Goal: Task Accomplishment & Management: Complete application form

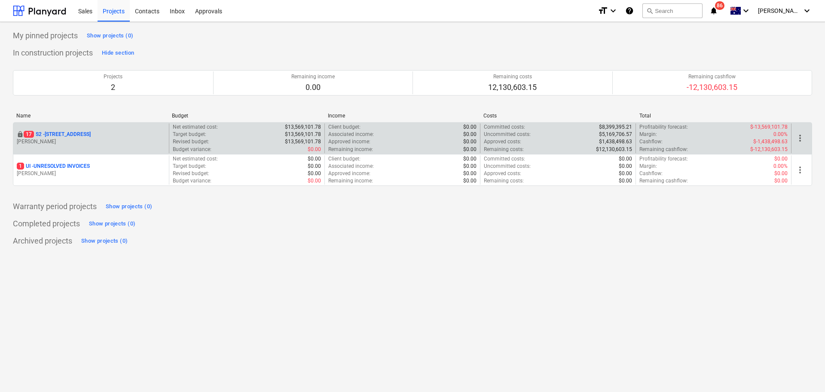
click at [89, 143] on p "[PERSON_NAME]" at bounding box center [91, 141] width 149 height 7
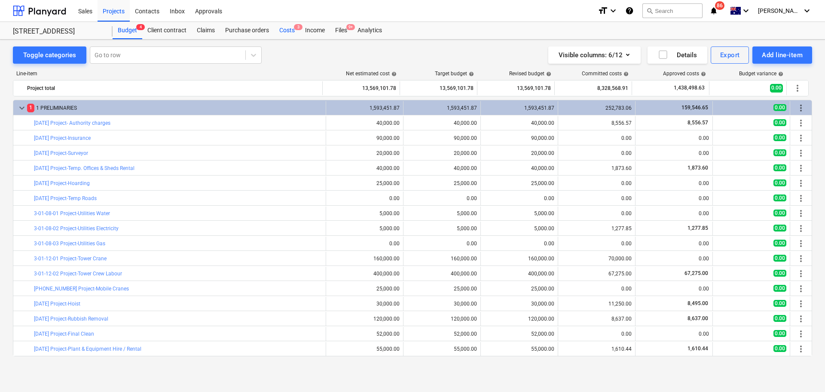
click at [289, 32] on div "Costs 3" at bounding box center [287, 30] width 26 height 17
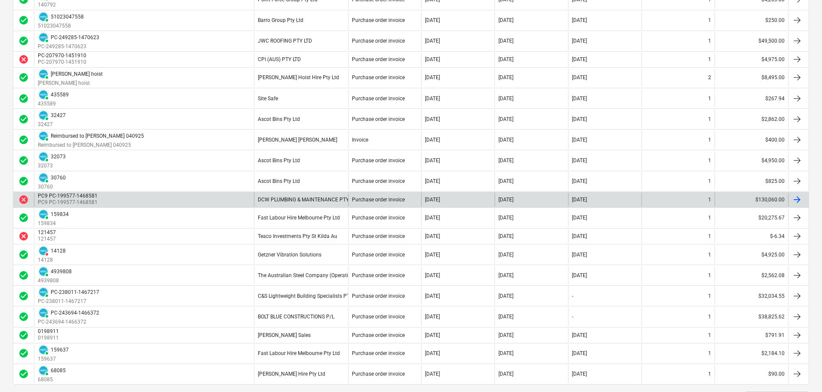
click at [230, 201] on div "PC9 PC-199577-1468581 PC9 PC-199577-1468581" at bounding box center [144, 200] width 220 height 14
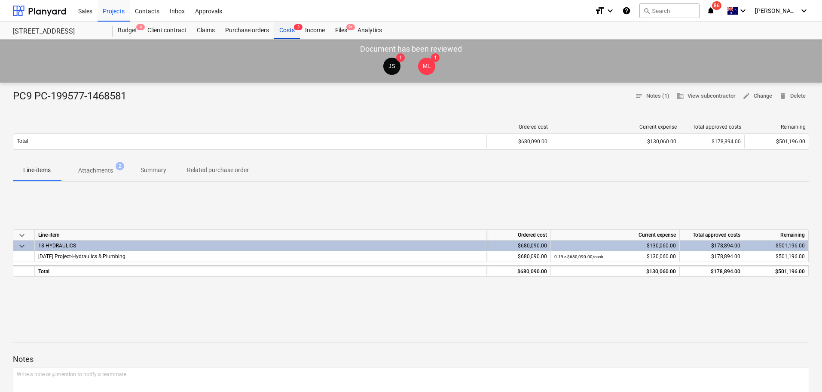
click at [277, 33] on div "Costs 3" at bounding box center [287, 30] width 26 height 17
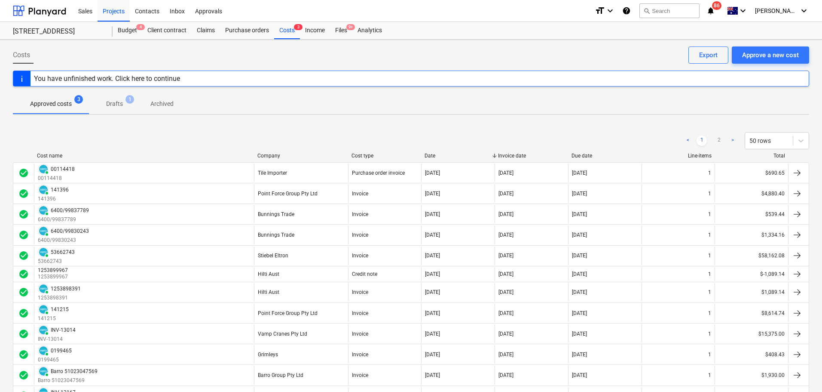
click at [168, 153] on div "Cost name" at bounding box center [144, 156] width 214 height 6
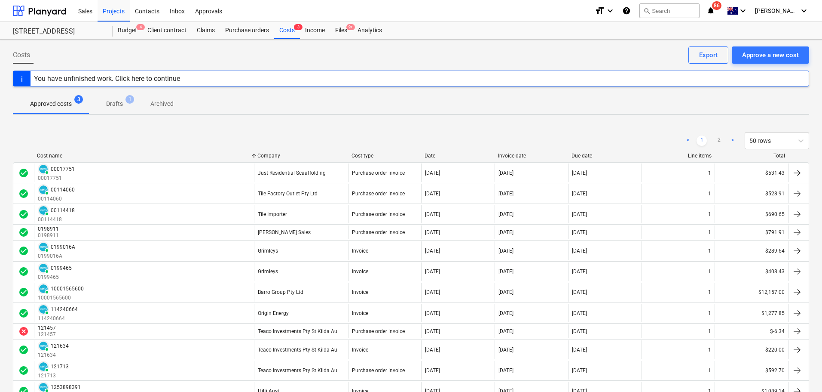
scroll to position [314, 0]
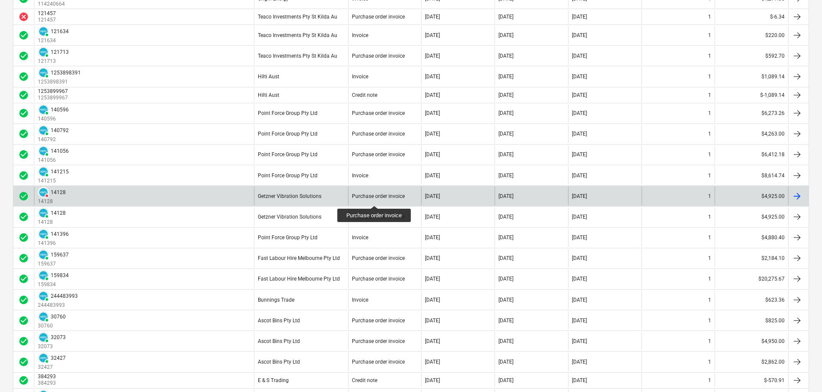
click at [375, 198] on div "Purchase order invoice" at bounding box center [378, 196] width 53 height 6
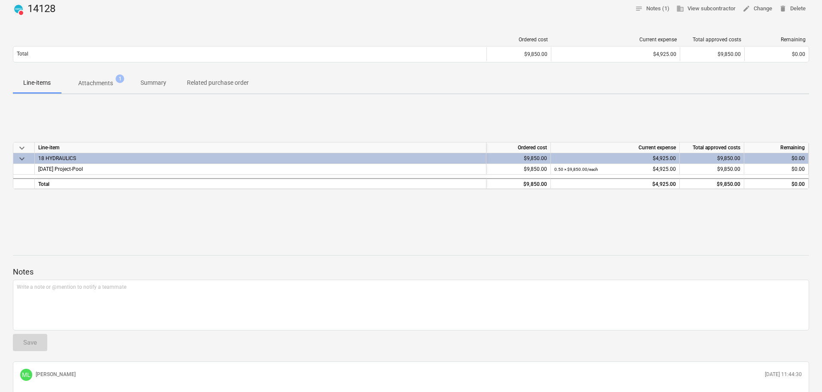
scroll to position [84, 0]
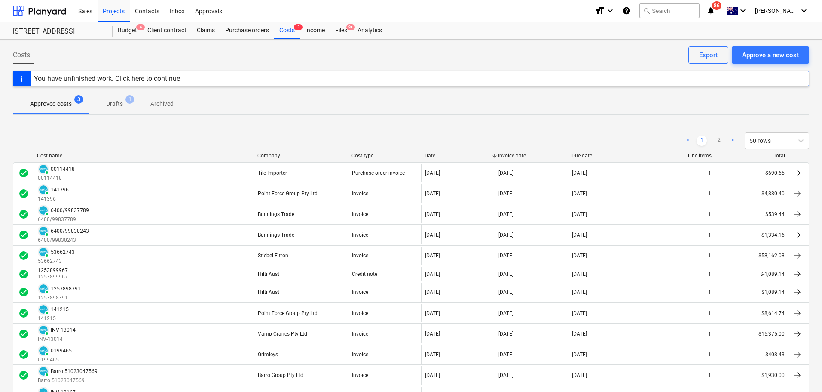
scroll to position [825, 0]
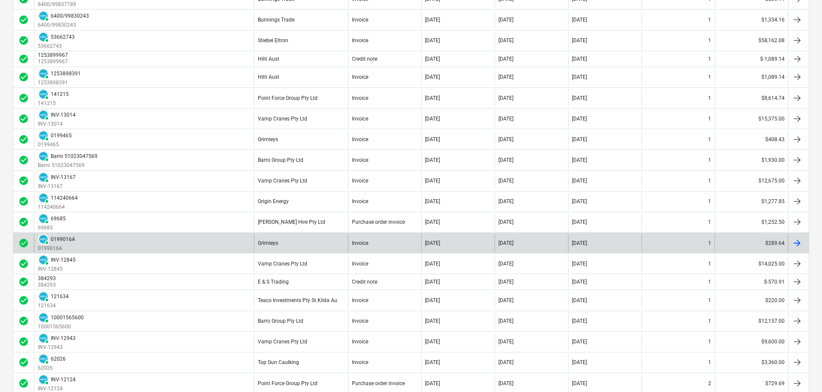
scroll to position [825, 0]
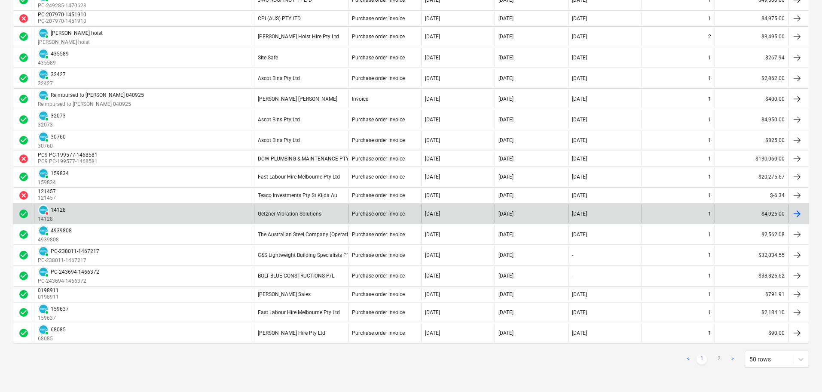
click at [334, 215] on div "Getzner Vibration Solutions" at bounding box center [301, 213] width 94 height 18
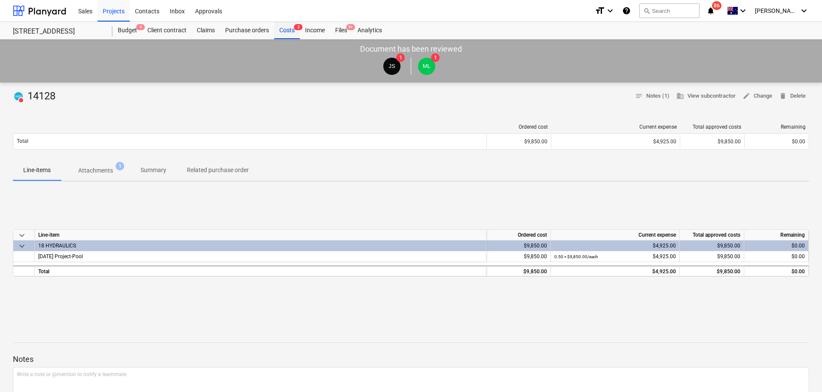
click at [285, 31] on div "Costs 3" at bounding box center [287, 30] width 26 height 17
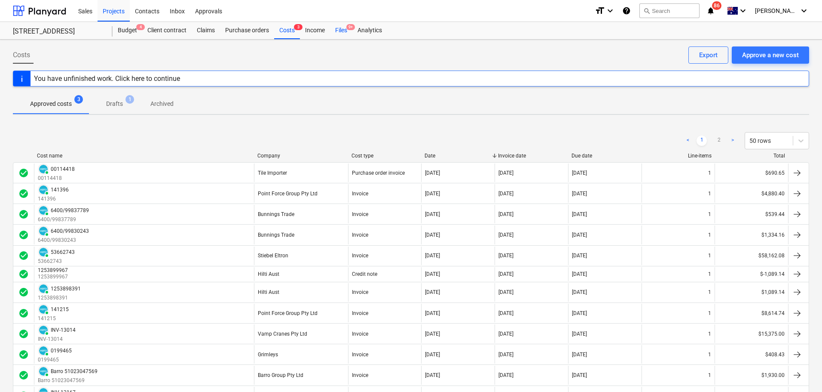
click at [336, 34] on div "Files 9+" at bounding box center [341, 30] width 22 height 17
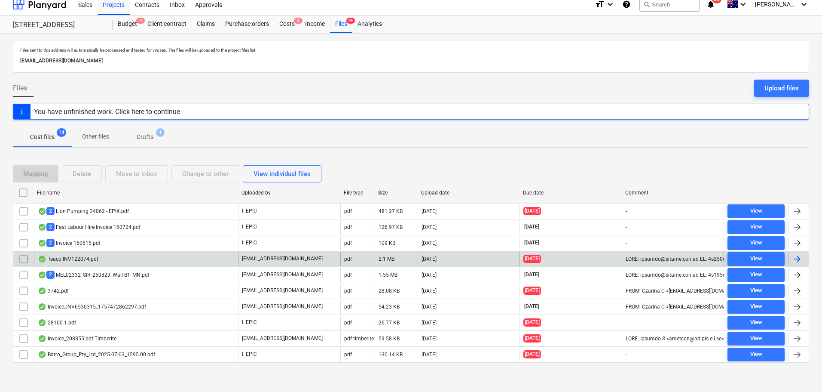
scroll to position [8, 0]
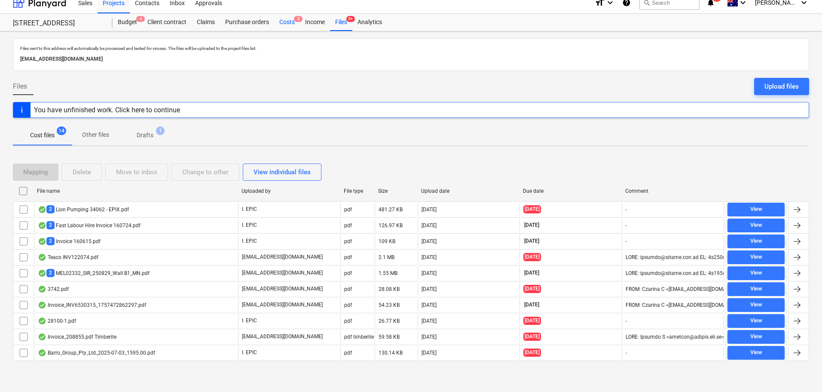
click at [286, 26] on div "Costs 3" at bounding box center [287, 22] width 26 height 17
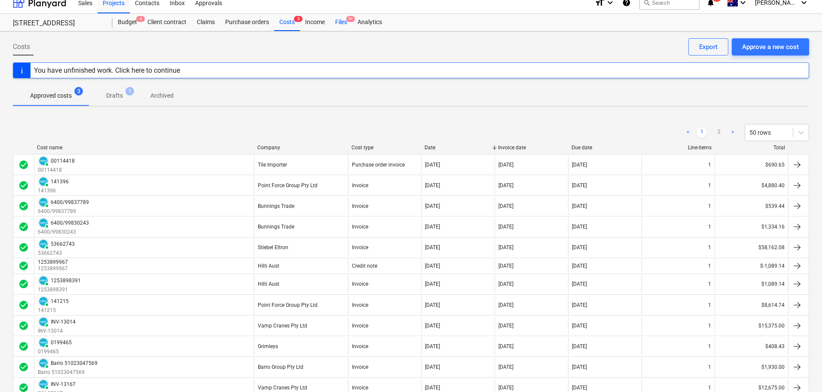
click at [336, 25] on div "Files 9+" at bounding box center [341, 22] width 22 height 17
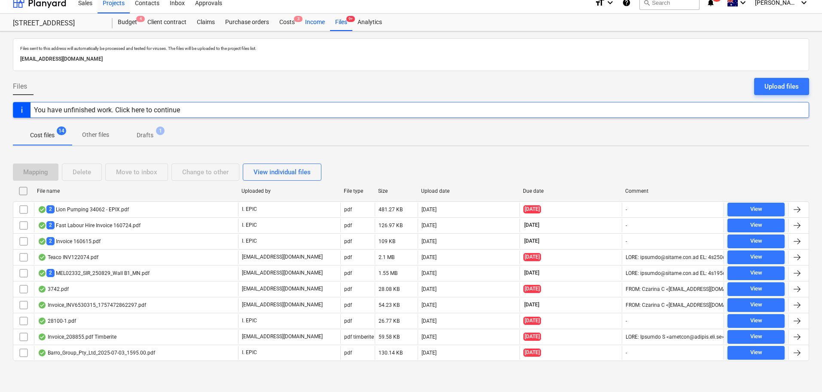
click at [326, 21] on div "Income" at bounding box center [315, 22] width 30 height 17
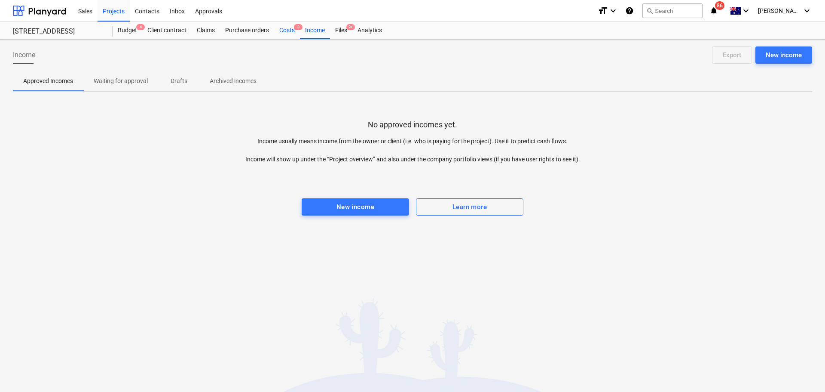
click at [280, 30] on div "Costs 3" at bounding box center [287, 30] width 26 height 17
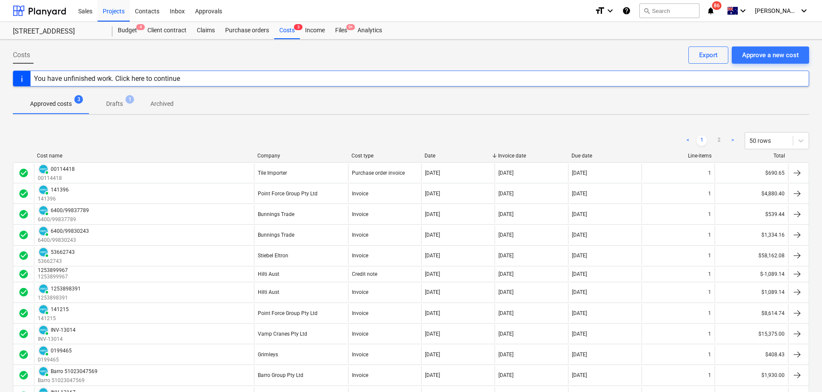
click at [481, 108] on div "Approved costs 3 Drafts 1 Archived" at bounding box center [411, 103] width 797 height 21
click at [101, 105] on span "Drafts 1" at bounding box center [114, 103] width 31 height 9
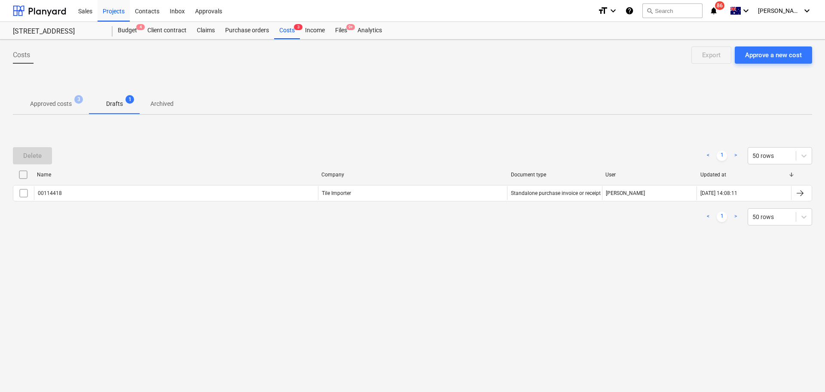
click at [69, 107] on p "Approved costs" at bounding box center [51, 103] width 42 height 9
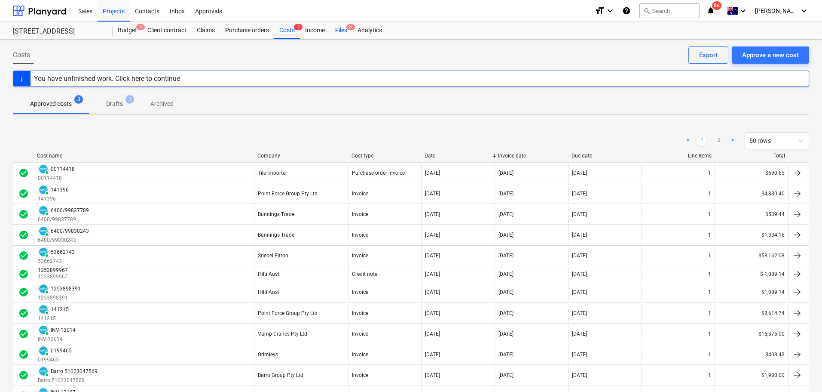
click at [347, 33] on div "Files 9+" at bounding box center [341, 30] width 22 height 17
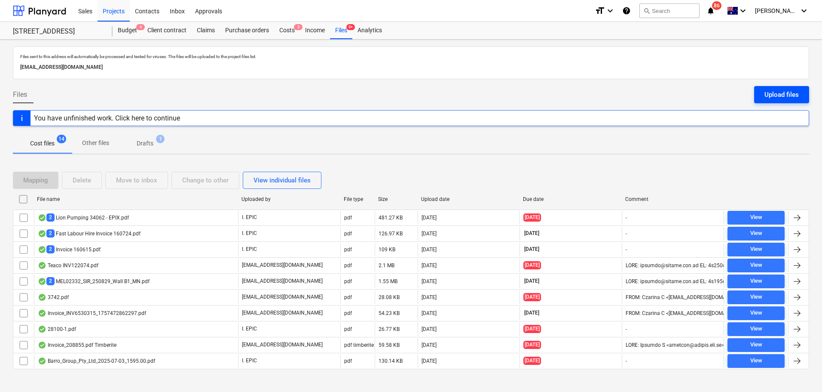
click at [784, 95] on div "Upload files" at bounding box center [782, 94] width 34 height 11
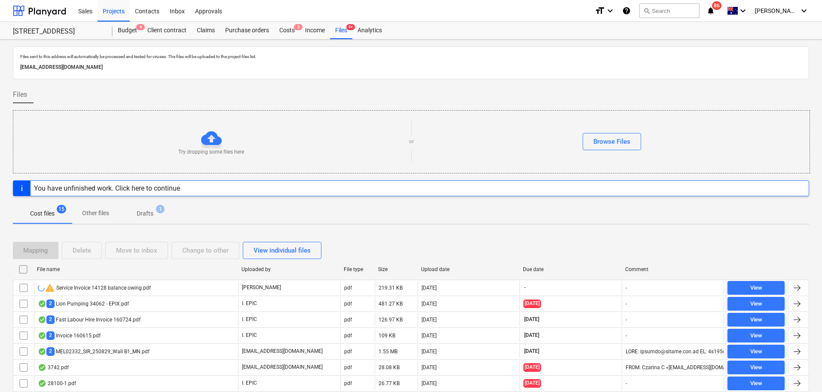
click at [144, 221] on button "Drafts 1" at bounding box center [145, 213] width 51 height 21
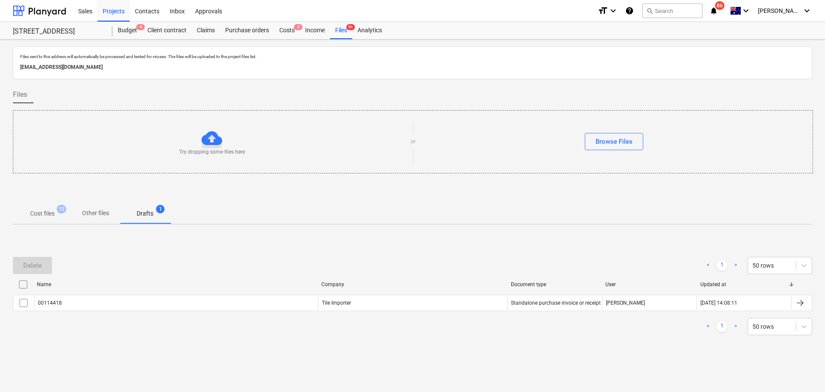
click at [57, 212] on span "Cost files 15" at bounding box center [42, 213] width 38 height 9
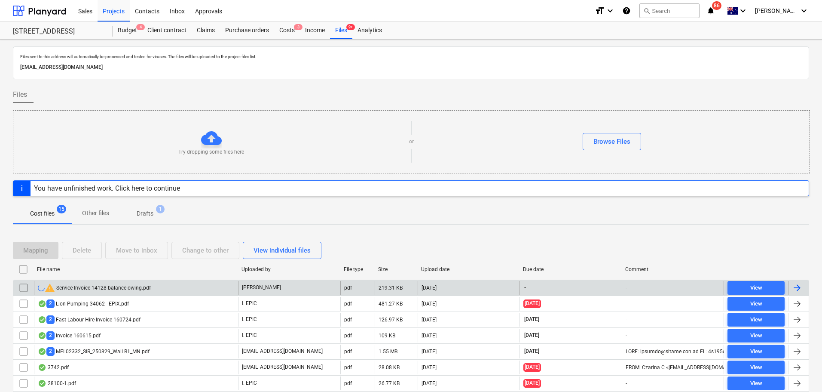
click at [133, 287] on div "warning Service Invoice 14128 balance owing.pdf" at bounding box center [94, 287] width 113 height 10
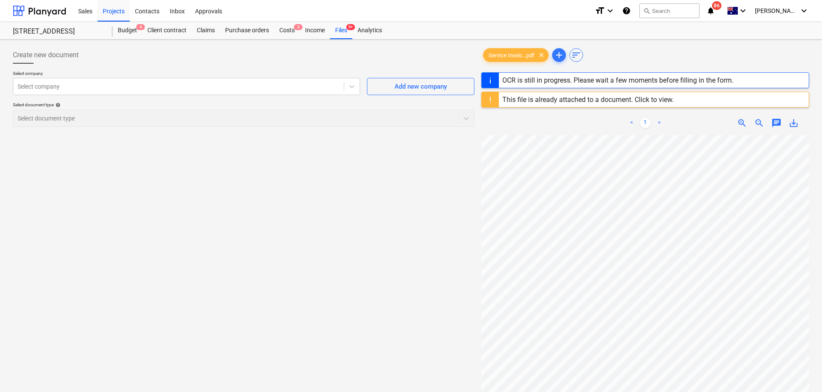
click at [582, 102] on div "This file is already attached to a document. Click to view." at bounding box center [589, 99] width 172 height 8
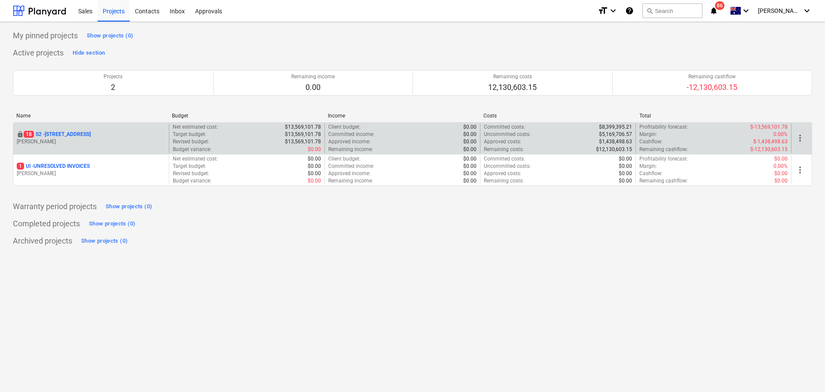
click at [84, 141] on p "M. Lebon" at bounding box center [91, 141] width 149 height 7
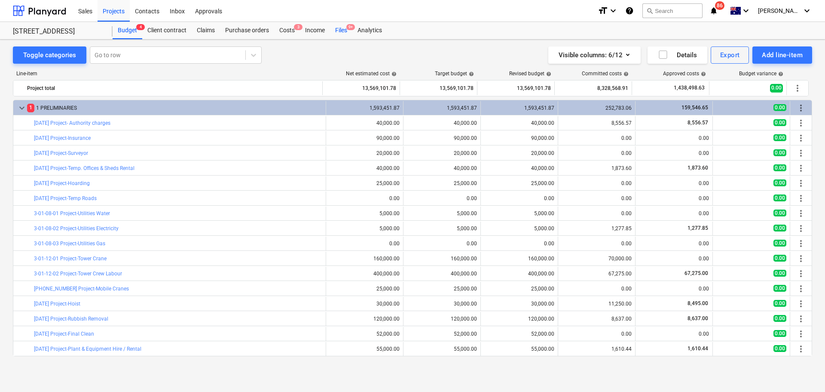
click at [334, 31] on div "Files 9+" at bounding box center [341, 30] width 22 height 17
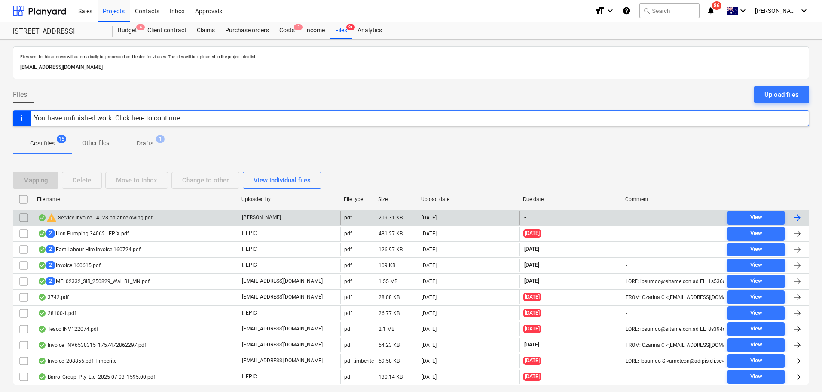
click at [25, 215] on input "checkbox" at bounding box center [24, 218] width 14 height 14
click at [112, 217] on div "warning Service Invoice 14128 balance owing.pdf" at bounding box center [95, 217] width 115 height 10
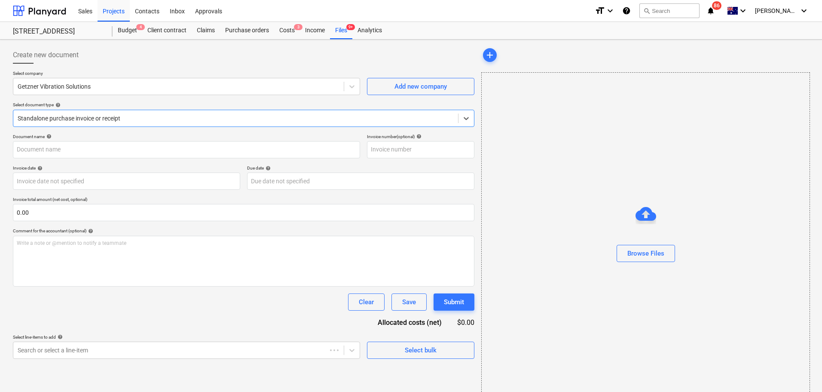
type input "14128"
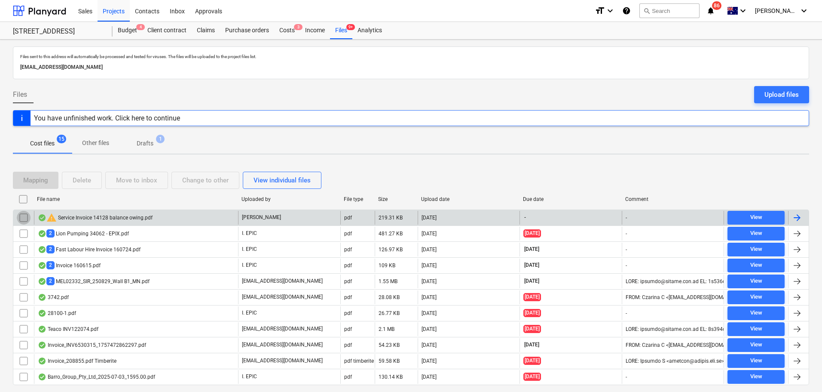
click at [23, 218] on input "checkbox" at bounding box center [24, 218] width 14 height 14
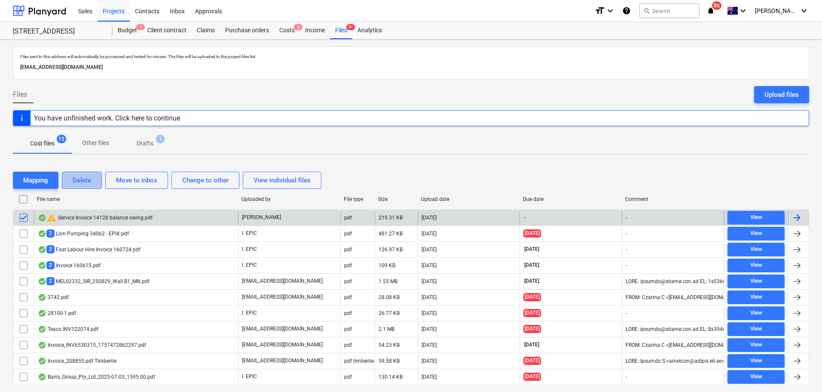
click at [66, 178] on button "Delete" at bounding box center [82, 180] width 40 height 17
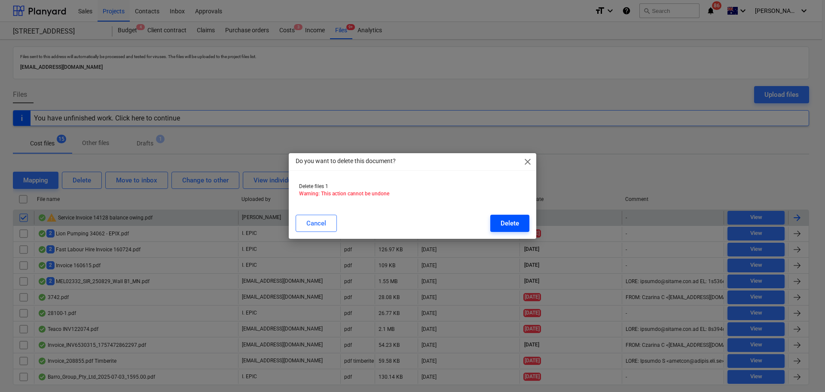
click at [502, 216] on button "Delete" at bounding box center [510, 223] width 39 height 17
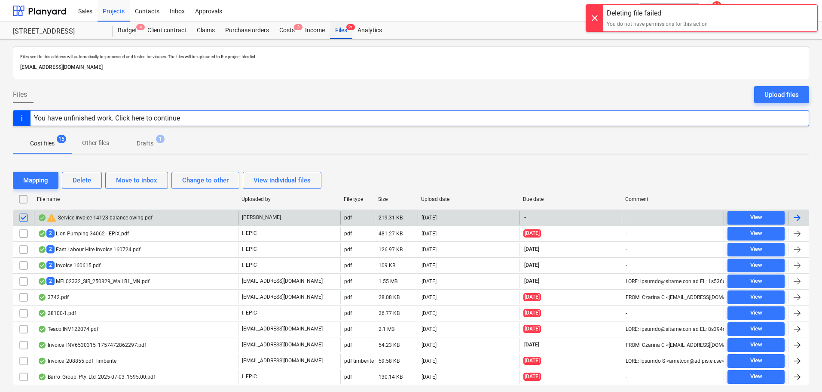
click at [338, 29] on div "Files 9+" at bounding box center [341, 30] width 22 height 17
click at [309, 33] on div "Income" at bounding box center [315, 30] width 30 height 17
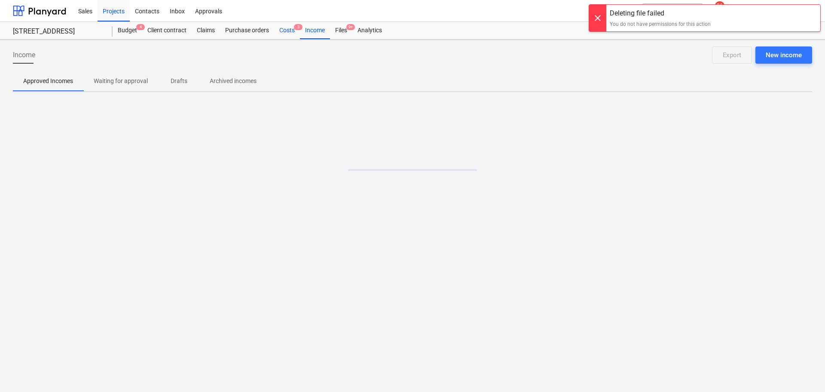
click at [283, 31] on div "Costs 3" at bounding box center [287, 30] width 26 height 17
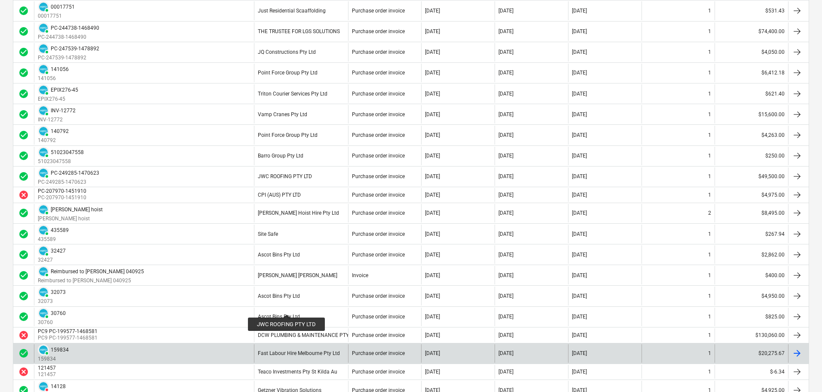
scroll to position [774, 0]
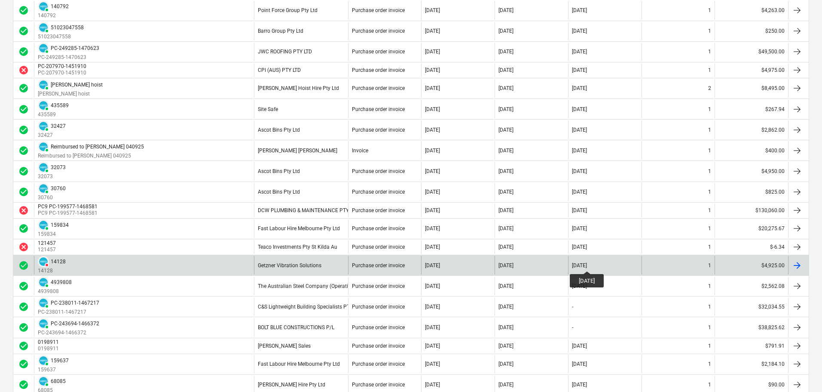
click at [587, 263] on div "09 Sep 2025" at bounding box center [579, 265] width 15 height 6
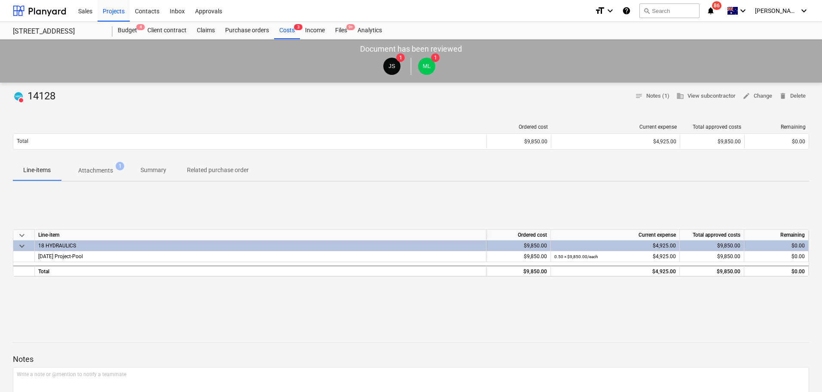
click at [101, 168] on p "Attachments" at bounding box center [95, 170] width 35 height 9
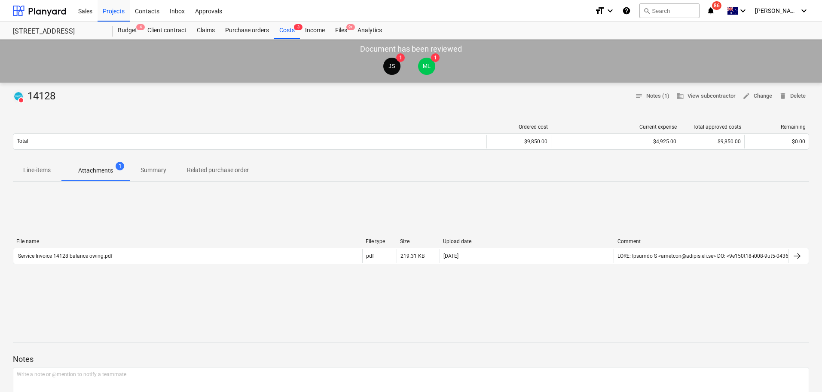
click at [37, 182] on div "DELETED 14128 notes Notes (1) business View subcontractor edit Change delete De…" at bounding box center [411, 318] width 822 height 471
click at [36, 175] on span "Line-items" at bounding box center [37, 170] width 48 height 14
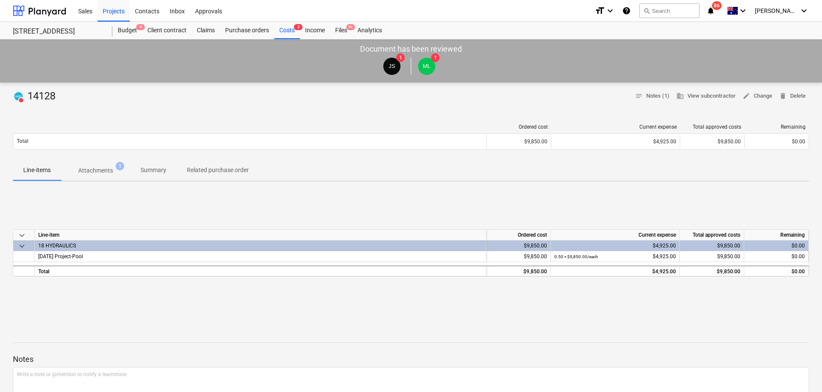
click at [43, 99] on div "DELETED 14128" at bounding box center [36, 96] width 46 height 14
copy div "14128"
click at [346, 29] on div "Files 9+" at bounding box center [341, 30] width 22 height 17
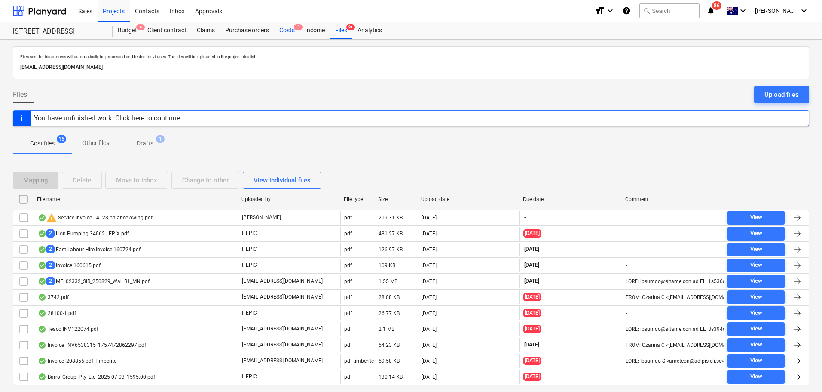
click at [278, 34] on div "Costs 3" at bounding box center [287, 30] width 26 height 17
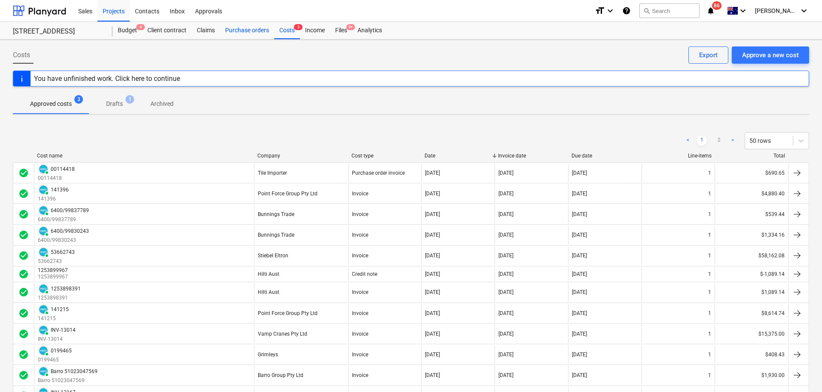
click at [259, 34] on div "Purchase orders" at bounding box center [247, 30] width 54 height 17
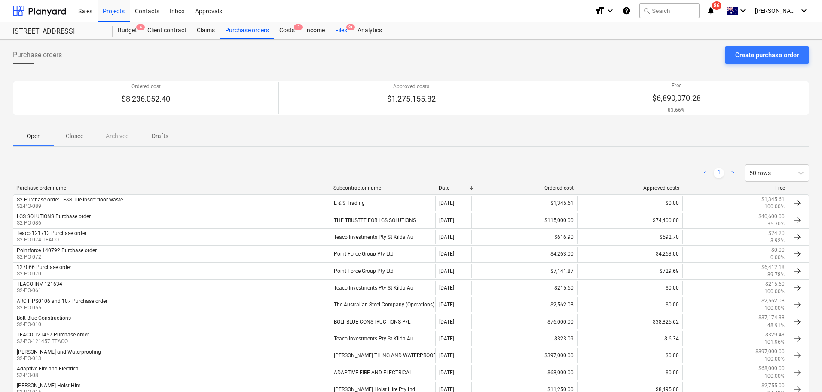
click at [344, 33] on div "Files 9+" at bounding box center [341, 30] width 22 height 17
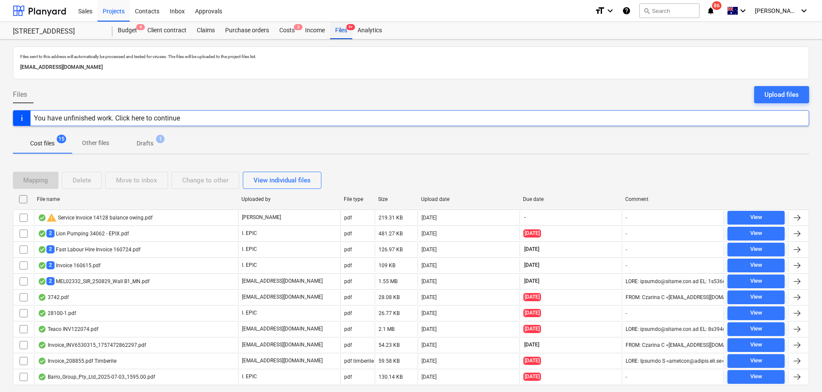
click at [343, 34] on div "Files 9+" at bounding box center [341, 30] width 22 height 17
click at [770, 98] on div "Upload files" at bounding box center [782, 94] width 34 height 11
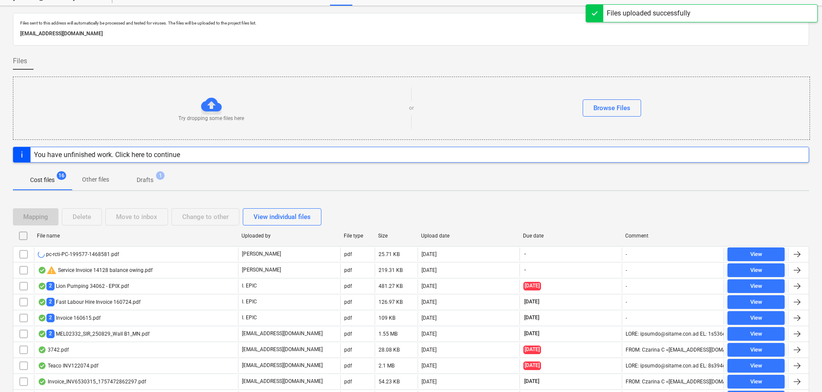
scroll to position [34, 0]
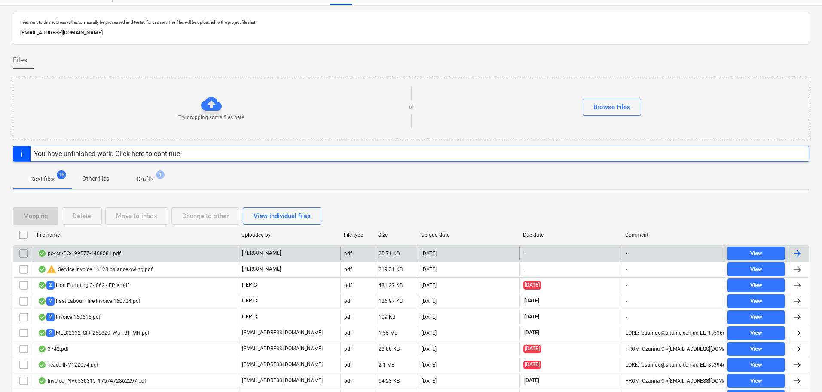
click at [235, 253] on div "pc-rcti-PC-199577-1468581.pdf" at bounding box center [136, 253] width 204 height 14
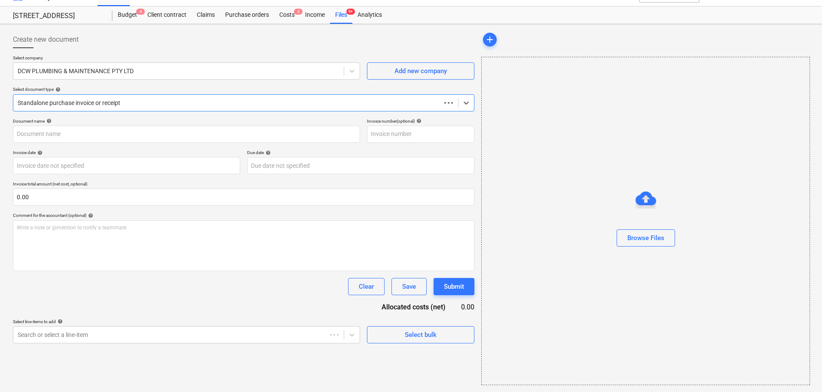
scroll to position [15, 0]
type input "9"
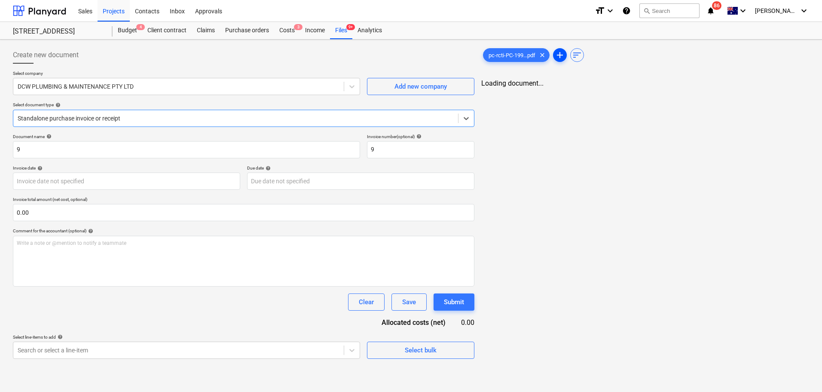
scroll to position [0, 0]
click at [562, 54] on span "add" at bounding box center [560, 55] width 10 height 10
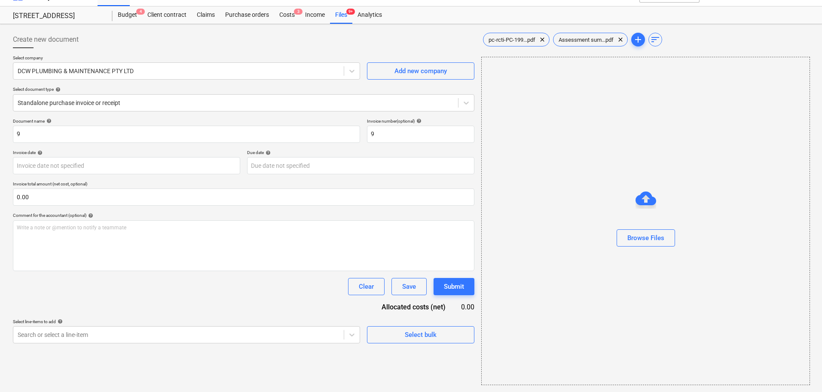
scroll to position [15, 0]
click at [206, 169] on body "Sales Projects Contacts Inbox Approvals format_size keyboard_arrow_down help se…" at bounding box center [411, 181] width 822 height 392
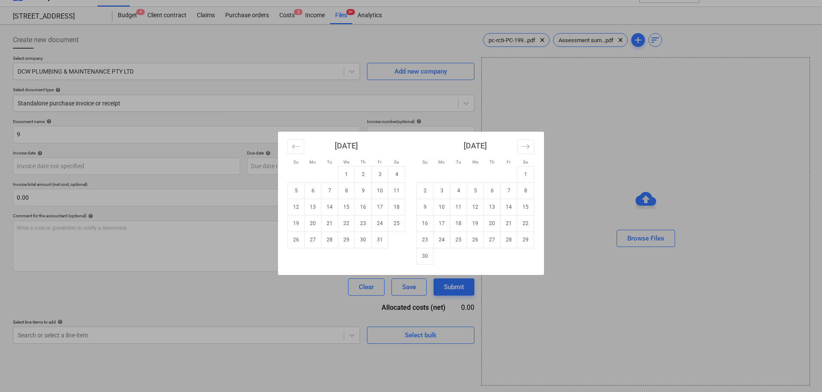
click at [200, 198] on div "Su Mo Tu We Th Fr Sa Su Mo Tu We Th Fr Sa September 2025 1 2 3 4 5 6 7 8 9 10 1…" at bounding box center [411, 196] width 822 height 392
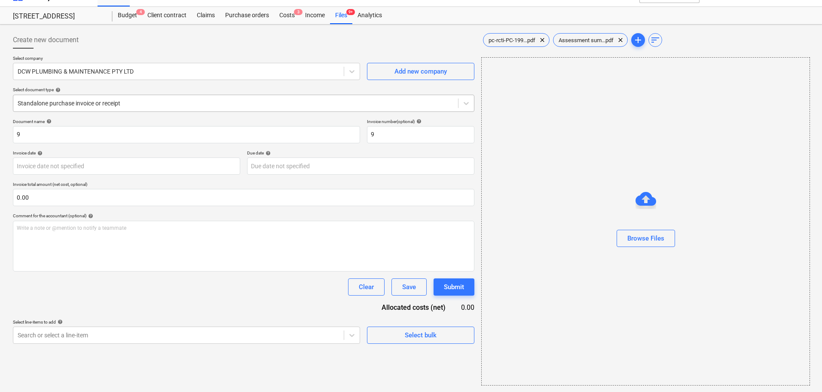
click at [187, 109] on div "Standalone purchase invoice or receipt" at bounding box center [235, 103] width 445 height 12
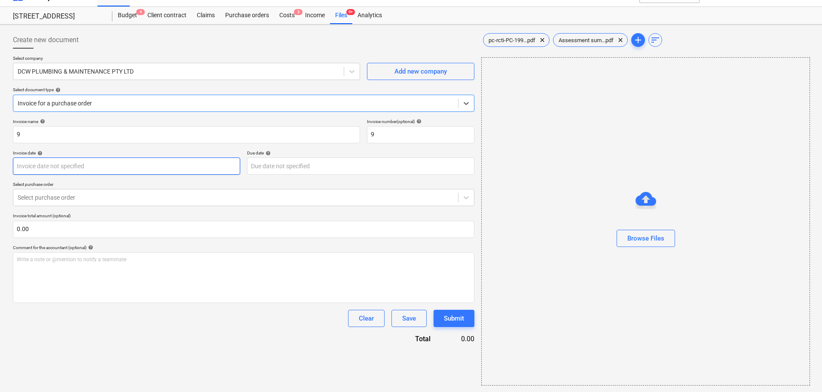
click at [171, 165] on body "Sales Projects Contacts Inbox Approvals format_size keyboard_arrow_down help se…" at bounding box center [411, 181] width 822 height 392
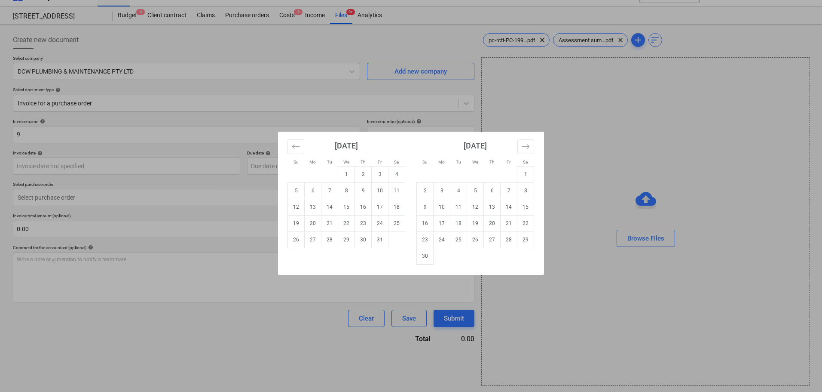
click at [207, 359] on div "Su Mo Tu We Th Fr Sa Su Mo Tu We Th Fr Sa September 2025 1 2 3 4 5 6 7 8 9 10 1…" at bounding box center [411, 196] width 822 height 392
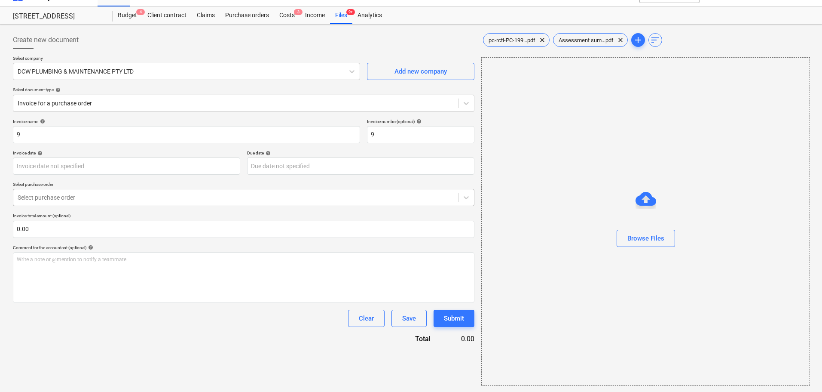
click at [204, 190] on div "Select purchase order" at bounding box center [244, 197] width 462 height 17
click at [204, 377] on div "S2-PO-009 | DCW Plumbing" at bounding box center [411, 380] width 822 height 7
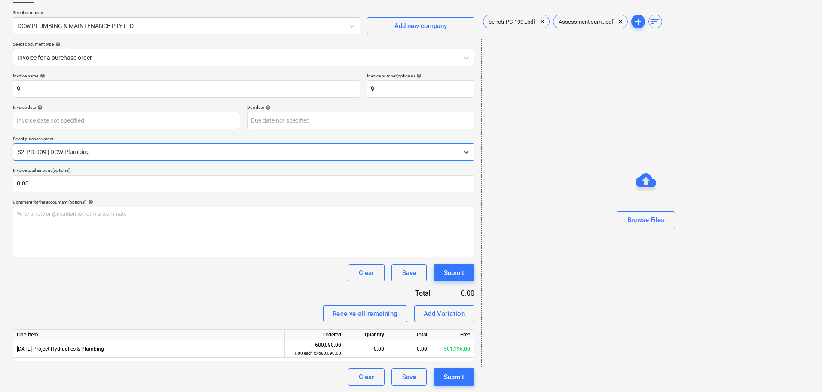
scroll to position [61, 0]
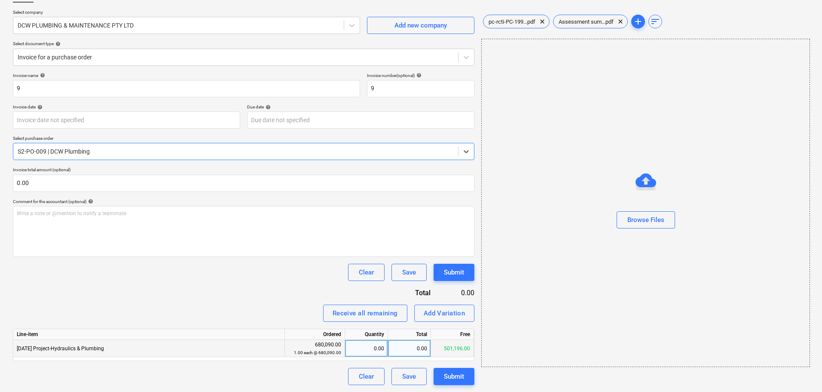
click at [377, 347] on div "0.00" at bounding box center [367, 348] width 36 height 17
click at [371, 350] on div "0.00" at bounding box center [367, 348] width 36 height 17
type input "$121,698.50"
click at [274, 302] on div "Invoice name help 9 Invoice number (optional) help 9 Invoice date help Press th…" at bounding box center [244, 229] width 462 height 312
click at [423, 349] on div "0.00" at bounding box center [409, 348] width 43 height 17
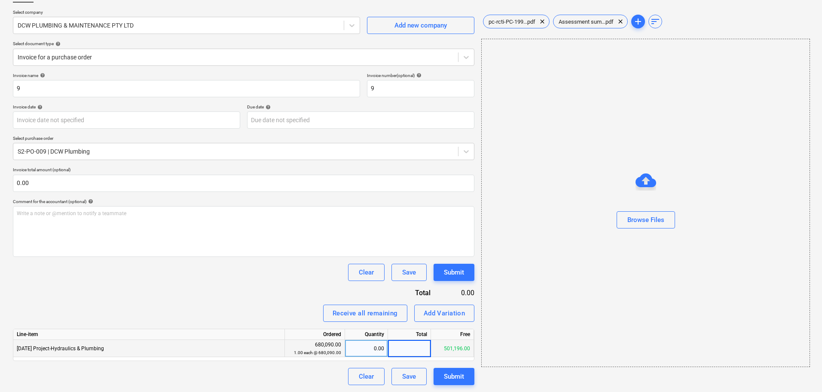
type input "$121,698.50"
click at [284, 310] on div "Receive all remaining Add Variation" at bounding box center [244, 312] width 462 height 17
click at [463, 350] on div "501,196.00" at bounding box center [452, 348] width 43 height 17
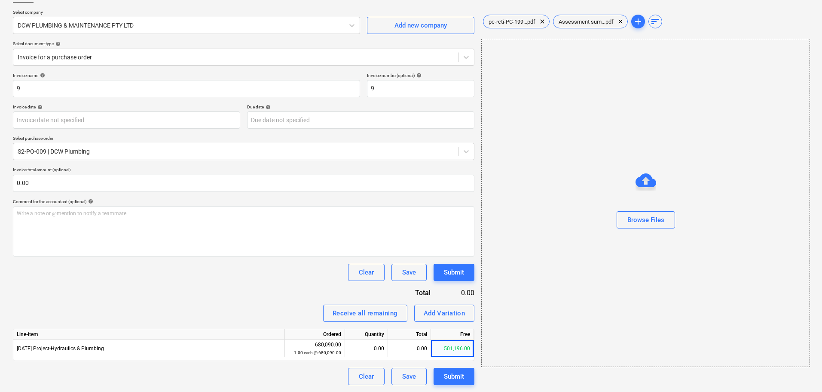
click at [266, 376] on div "Clear Save Submit" at bounding box center [244, 376] width 462 height 17
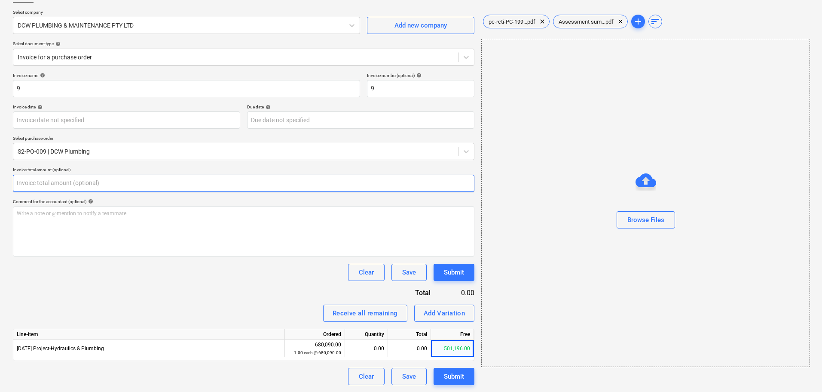
click at [154, 185] on input "text" at bounding box center [244, 183] width 462 height 17
paste input "$121,698.50"
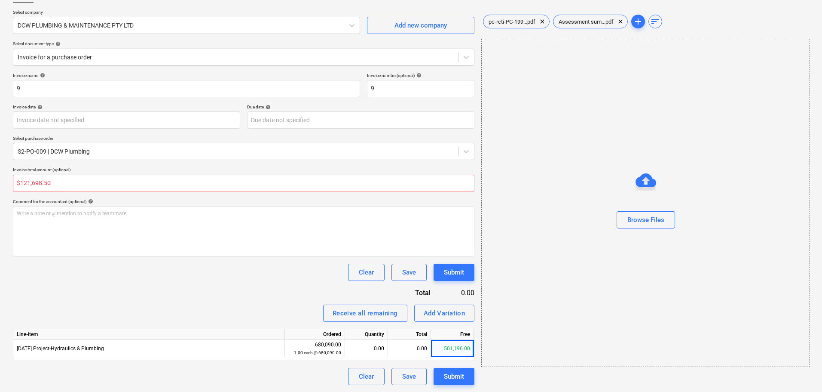
type input "0.00"
click at [133, 270] on div "Clear Save Submit" at bounding box center [244, 272] width 462 height 17
click at [79, 179] on input "text" at bounding box center [244, 183] width 462 height 17
paste input "$121,698.50"
click at [19, 183] on input "$121,698.50" at bounding box center [244, 183] width 462 height 17
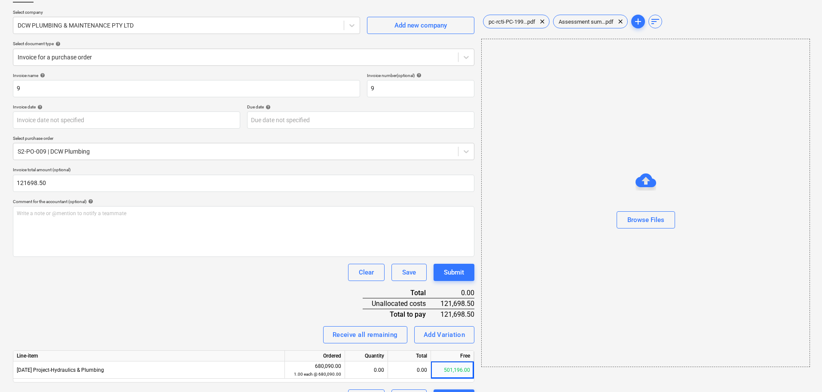
type input "121,698.50"
click at [126, 270] on div "Clear Save Submit" at bounding box center [244, 272] width 462 height 17
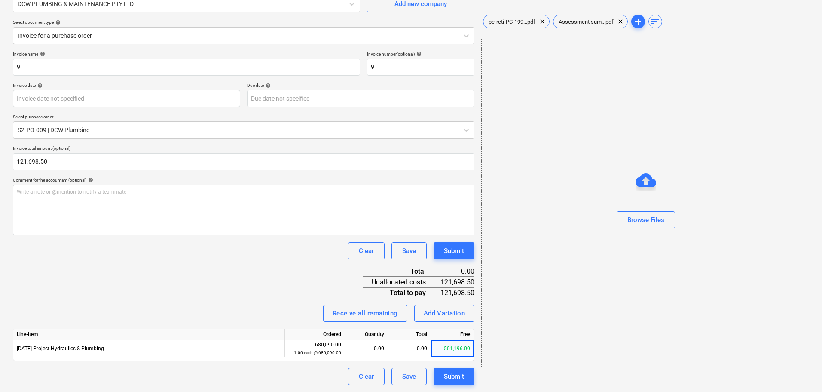
drag, startPoint x: 183, startPoint y: 312, endPoint x: 234, endPoint y: 334, distance: 55.6
click at [183, 312] on div "Receive all remaining Add Variation" at bounding box center [244, 312] width 462 height 17
click at [448, 346] on div "501,196.00" at bounding box center [452, 348] width 43 height 17
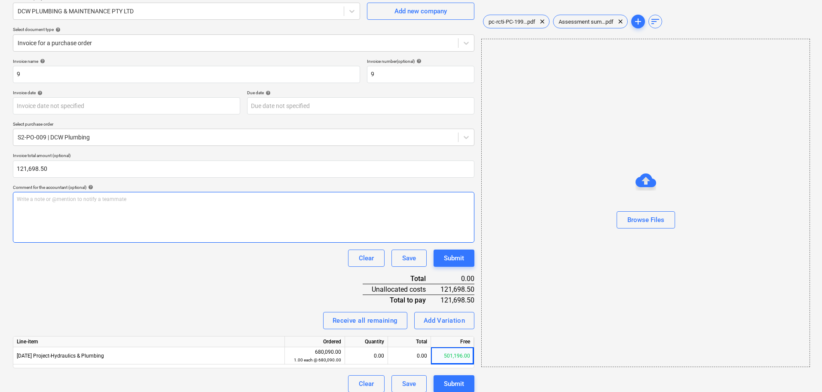
scroll to position [0, 0]
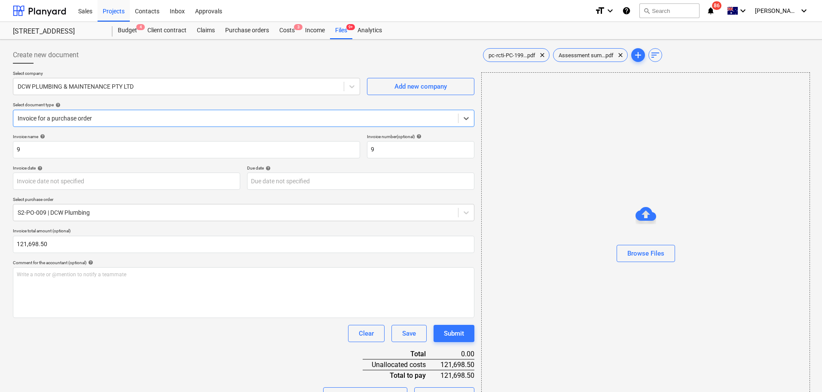
click at [156, 119] on div at bounding box center [236, 118] width 436 height 9
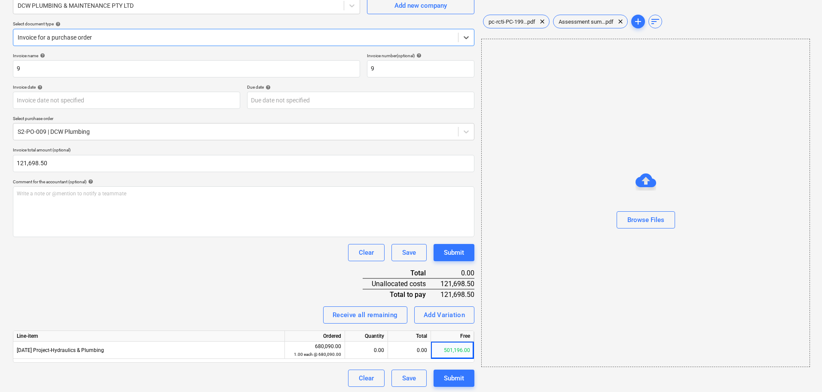
scroll to position [83, 0]
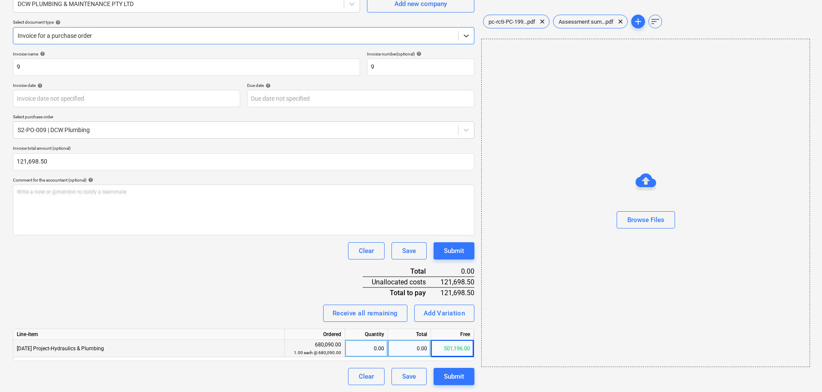
click at [411, 349] on div "0.00" at bounding box center [409, 348] width 43 height 17
type input "$121,698.50"
click at [226, 271] on div "Invoice name help 9 Invoice number (optional) help 9 Invoice date help Press th…" at bounding box center [244, 218] width 462 height 334
click at [476, 353] on div "Create new document Select company DCW PLUMBING & MAINTENANCE PTY LTD Add new c…" at bounding box center [243, 174] width 469 height 428
click at [463, 346] on div "501,196.00" at bounding box center [452, 348] width 43 height 17
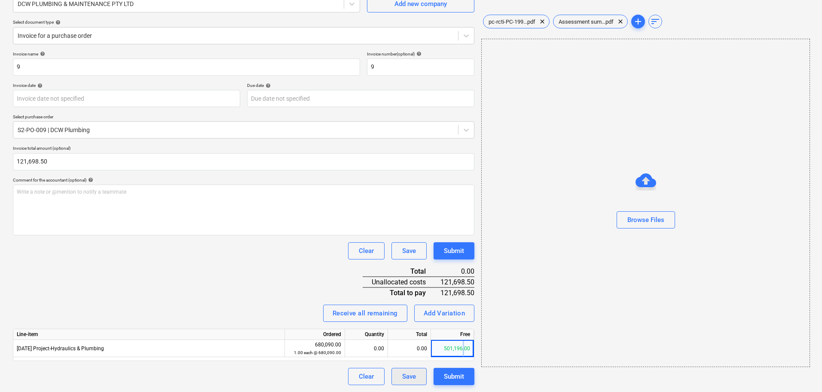
click at [399, 379] on button "Save" at bounding box center [409, 376] width 35 height 17
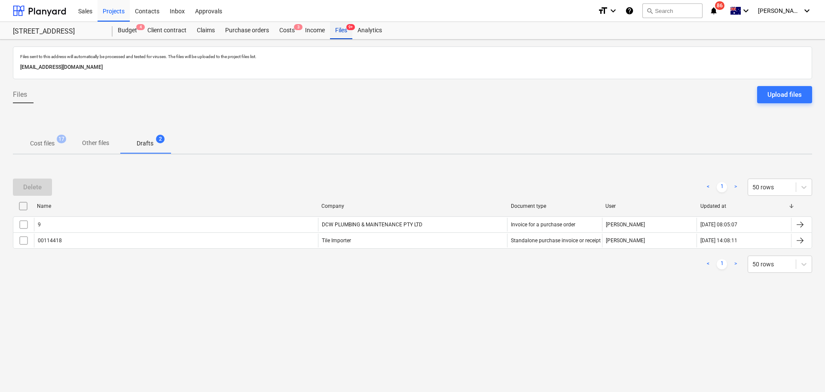
click at [344, 34] on div "Files 9+" at bounding box center [341, 30] width 22 height 17
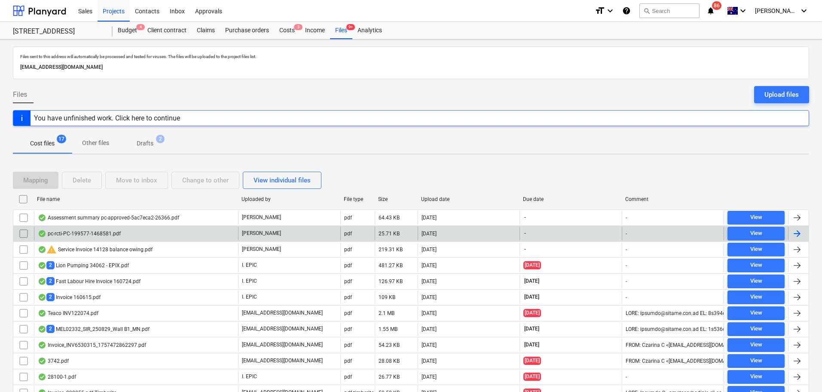
click at [178, 235] on div "pc-rcti-PC-199577-1468581.pdf" at bounding box center [136, 234] width 204 height 14
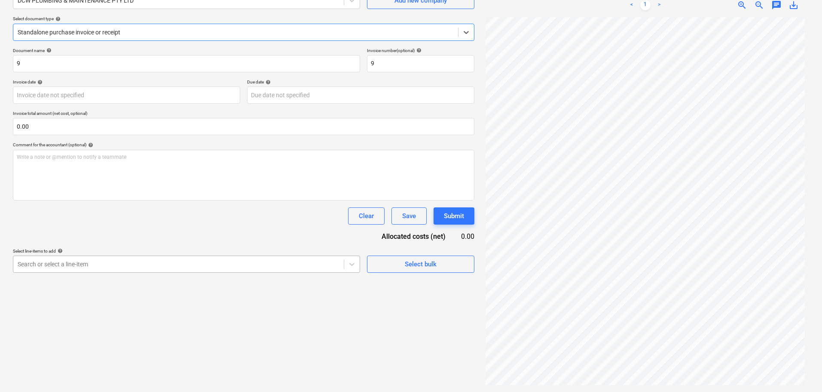
scroll to position [101, 0]
click at [299, 264] on body "Sales Projects Contacts Inbox Approvals format_size keyboard_arrow_down help se…" at bounding box center [411, 110] width 822 height 392
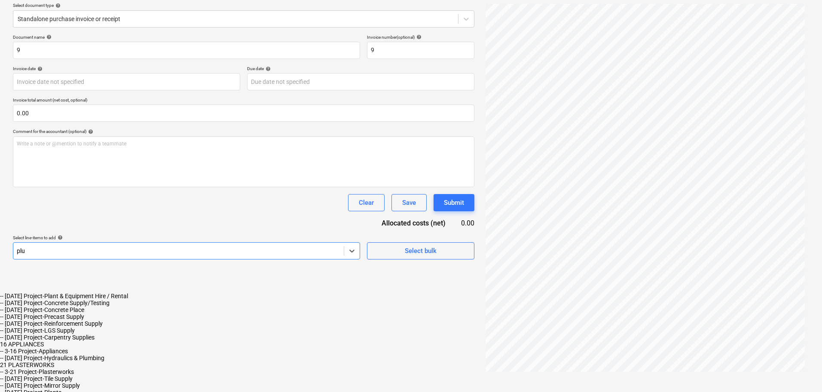
scroll to position [86, 0]
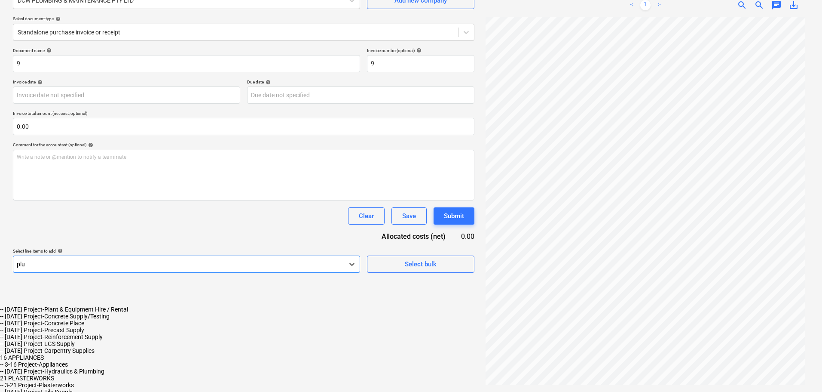
type input "plum"
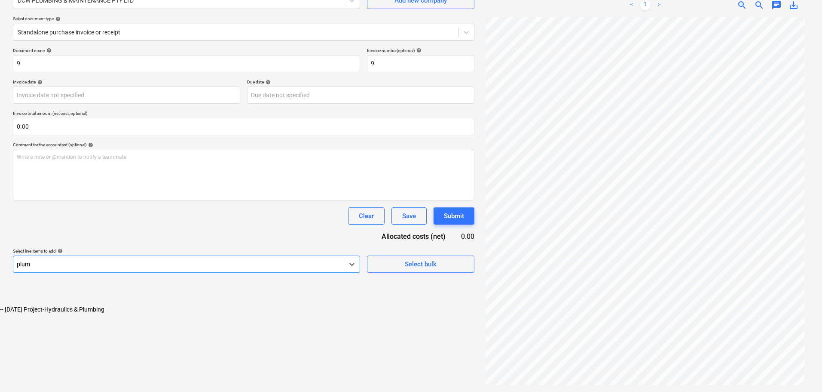
click at [285, 306] on div "-- 3-18-01 Project-Hydraulics & Plumbing" at bounding box center [411, 309] width 822 height 7
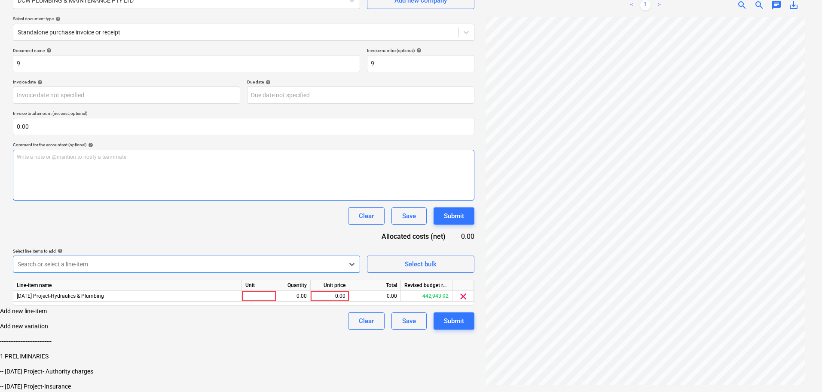
click at [243, 197] on div "Write a note or @mention to notify a teammate ﻿" at bounding box center [244, 175] width 462 height 51
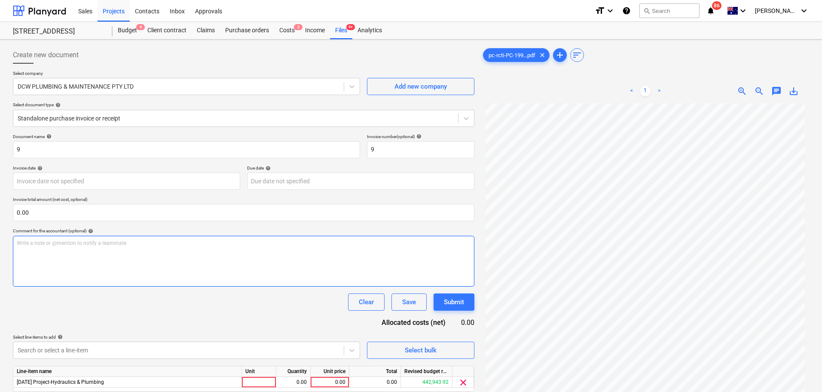
scroll to position [87, 0]
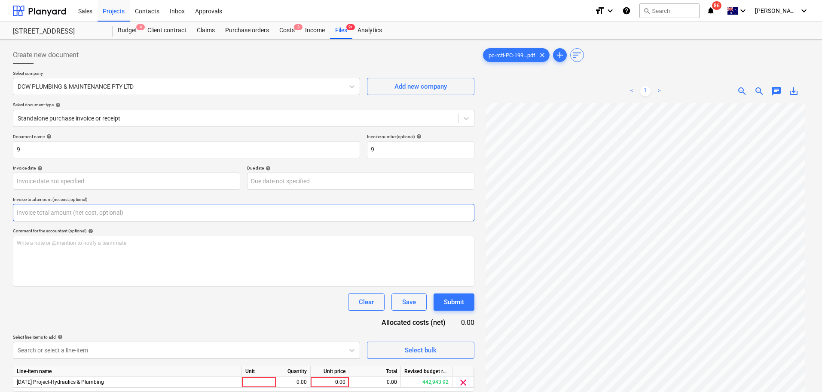
click at [48, 217] on input "text" at bounding box center [244, 212] width 462 height 17
paste input "$121,698.50"
click at [34, 212] on input "$121,698.50" at bounding box center [244, 212] width 462 height 17
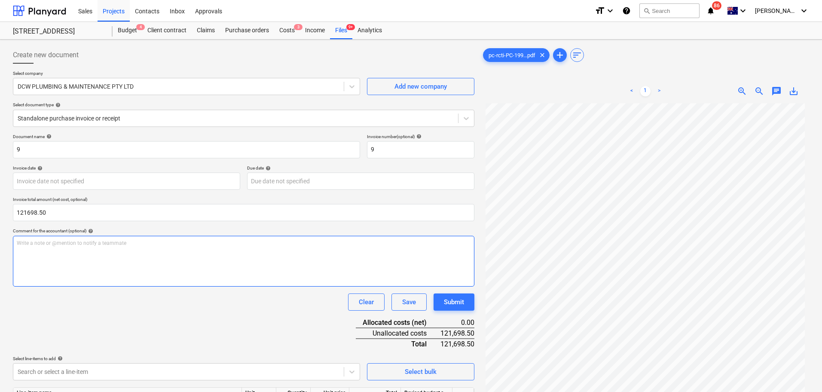
type input "121,698.50"
click at [80, 254] on div "Write a note or @mention to notify a teammate ﻿" at bounding box center [244, 261] width 462 height 51
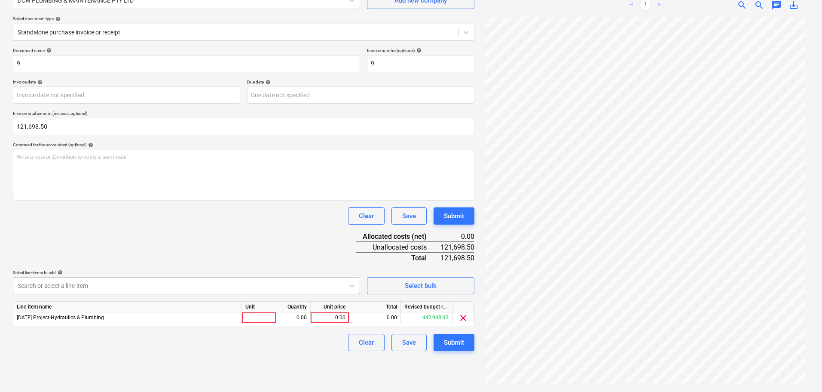
click at [210, 279] on body "Sales Projects Contacts Inbox Approvals format_size keyboard_arrow_down help se…" at bounding box center [411, 110] width 822 height 392
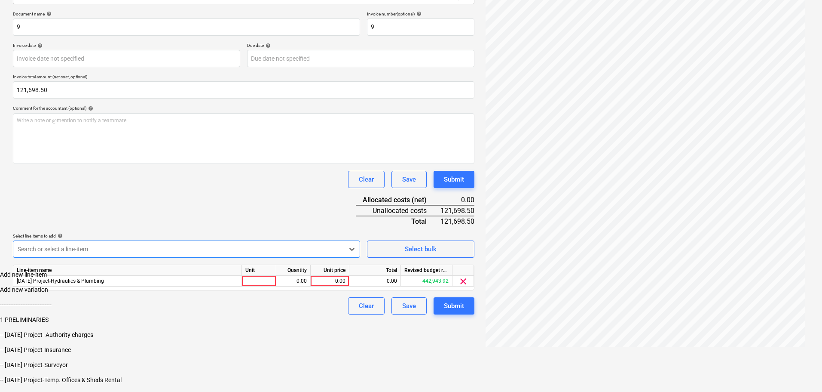
click at [256, 197] on div "Document name help 9 Invoice number (optional) help 9 Invoice date help Press t…" at bounding box center [244, 162] width 462 height 303
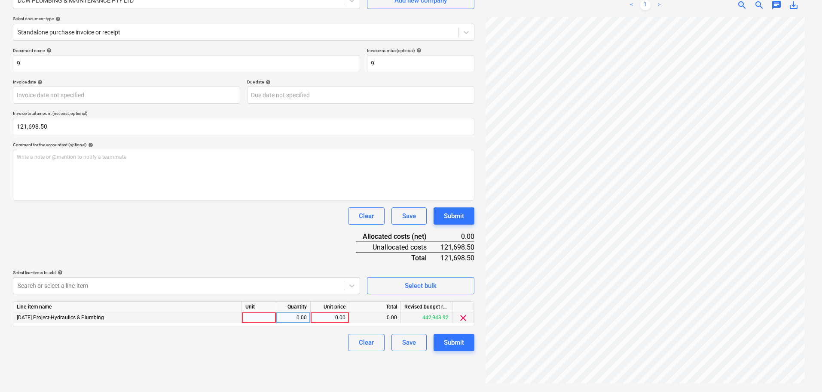
click at [329, 319] on div "0.00" at bounding box center [329, 317] width 31 height 11
type input "$121,698.50"
click at [267, 339] on div "Clear Save Submit" at bounding box center [244, 342] width 462 height 17
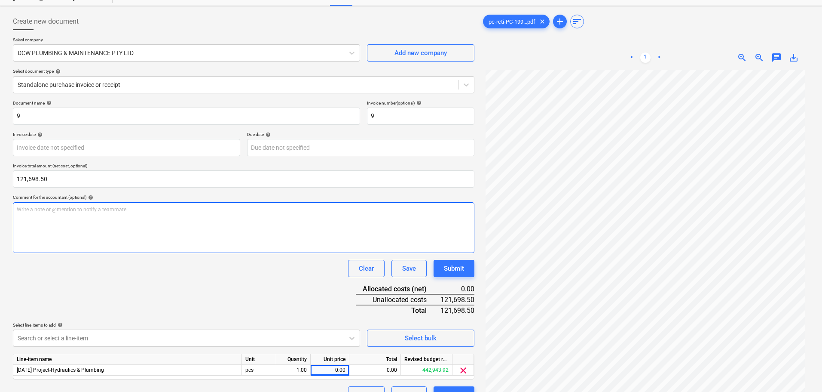
scroll to position [0, 0]
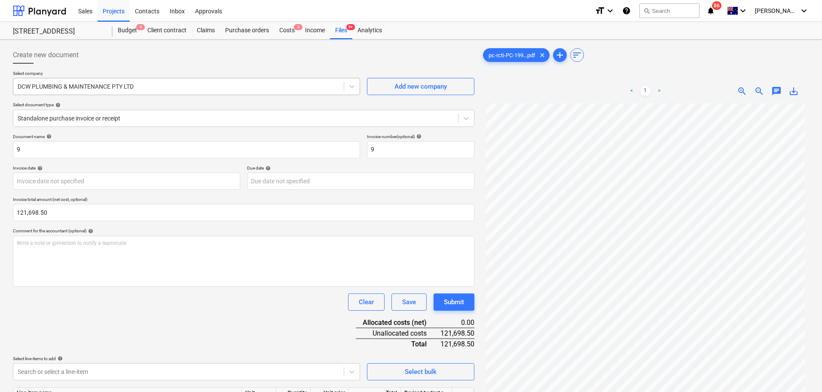
click at [110, 86] on div at bounding box center [179, 86] width 322 height 9
click at [107, 391] on div "DCW PLUMBING & MAINTENANCE PTY LTD" at bounding box center [411, 396] width 822 height 7
click at [107, 117] on div at bounding box center [236, 118] width 436 height 9
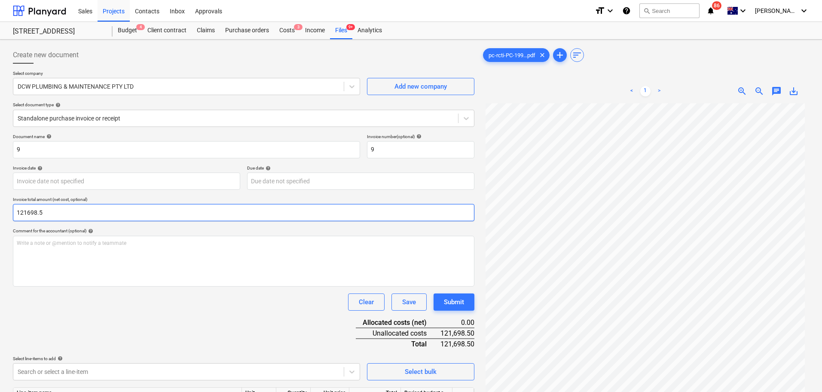
click at [29, 213] on input "121698.5" at bounding box center [244, 212] width 462 height 17
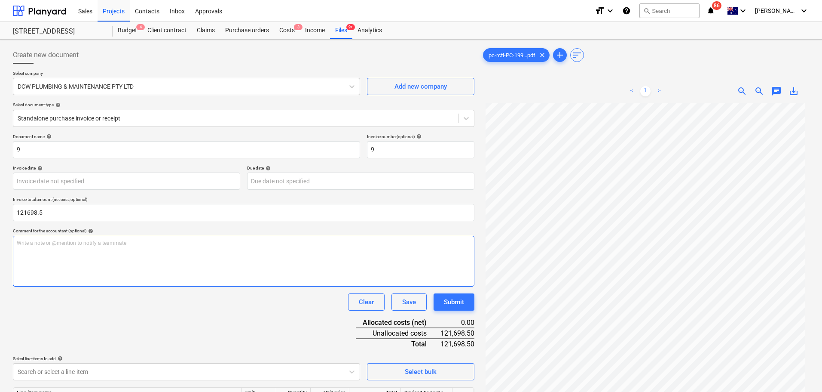
type input "121,698.50"
click at [66, 249] on div "Write a note or @mention to notify a teammate ﻿" at bounding box center [244, 261] width 462 height 51
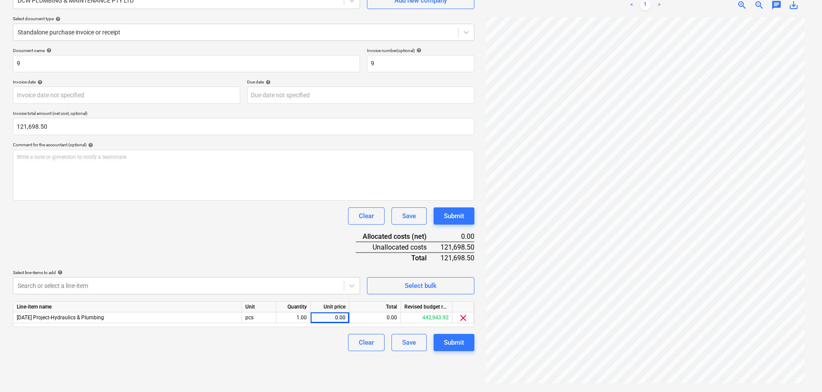
click at [98, 275] on div "Select line-items to add help" at bounding box center [186, 273] width 347 height 6
click at [96, 279] on body "Sales Projects Contacts Inbox Approvals format_size keyboard_arrow_down help se…" at bounding box center [411, 110] width 822 height 392
type input "plum"
click at [91, 220] on div "Clear Save Submit" at bounding box center [244, 215] width 462 height 17
click at [415, 343] on div "Save" at bounding box center [409, 342] width 14 height 11
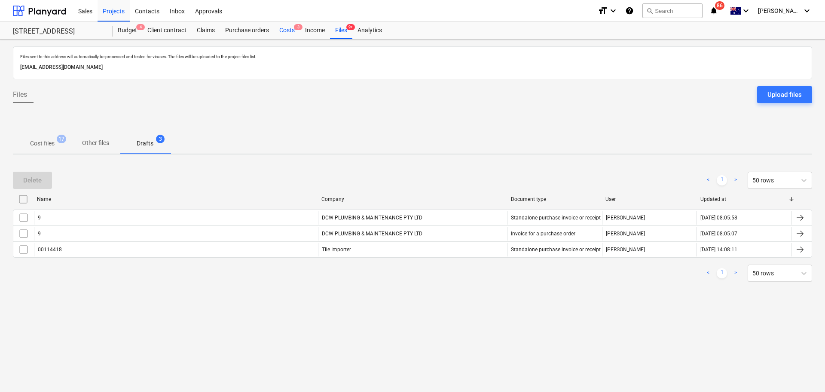
click at [280, 37] on div "Costs 3" at bounding box center [287, 30] width 26 height 17
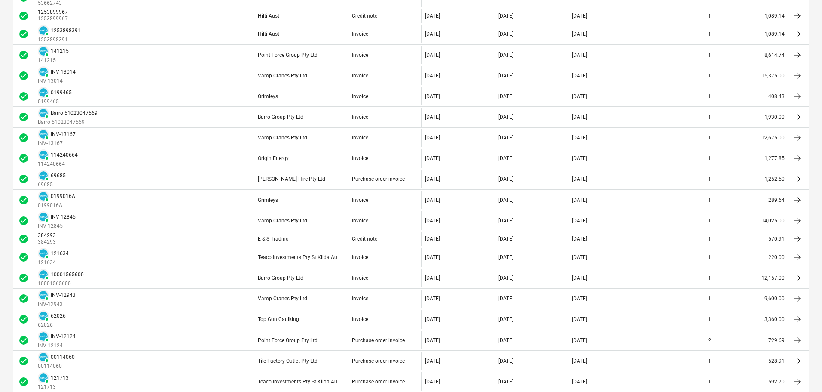
scroll to position [516, 0]
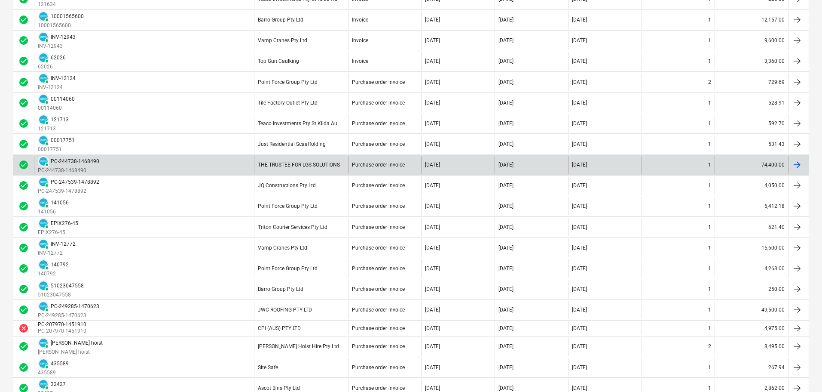
click at [287, 172] on div "THE TRUSTEE FOR LGS SOLUTIONS" at bounding box center [301, 165] width 94 height 18
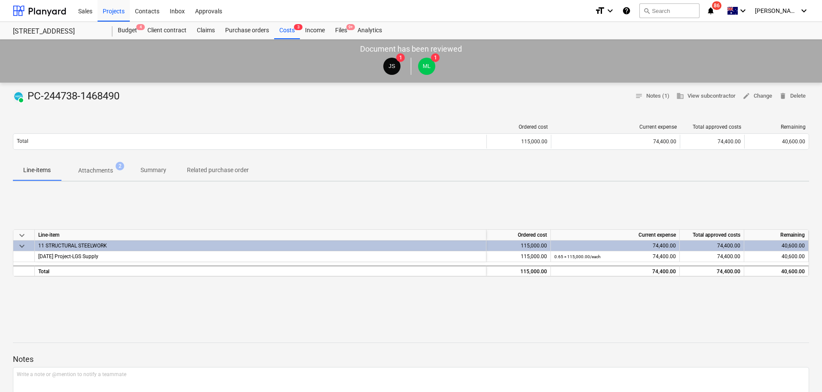
click at [145, 172] on p "Summary" at bounding box center [154, 170] width 26 height 9
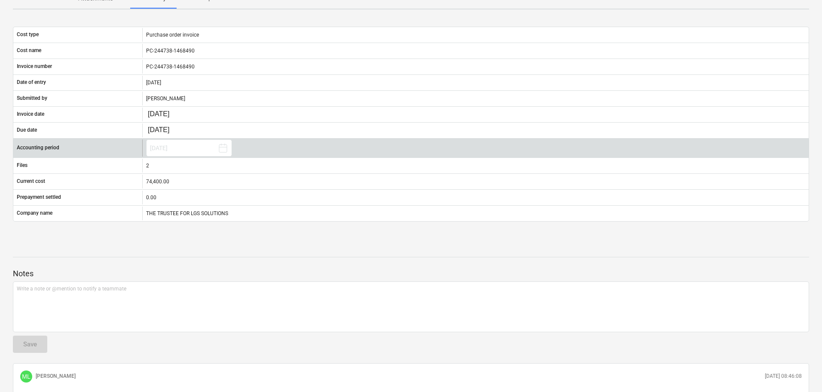
scroll to position [129, 0]
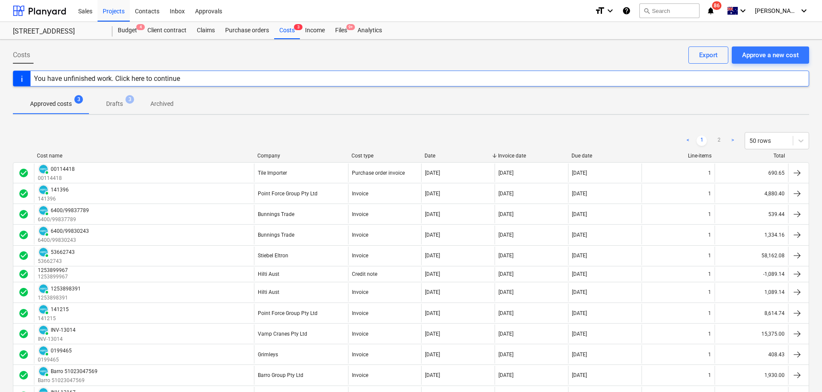
click at [122, 100] on p "Drafts" at bounding box center [114, 103] width 17 height 9
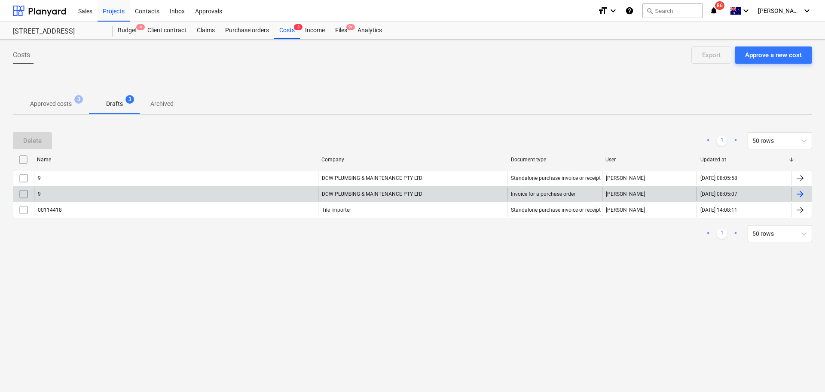
click at [360, 192] on div "DCW PLUMBING & MAINTENANCE PTY LTD" at bounding box center [413, 194] width 190 height 14
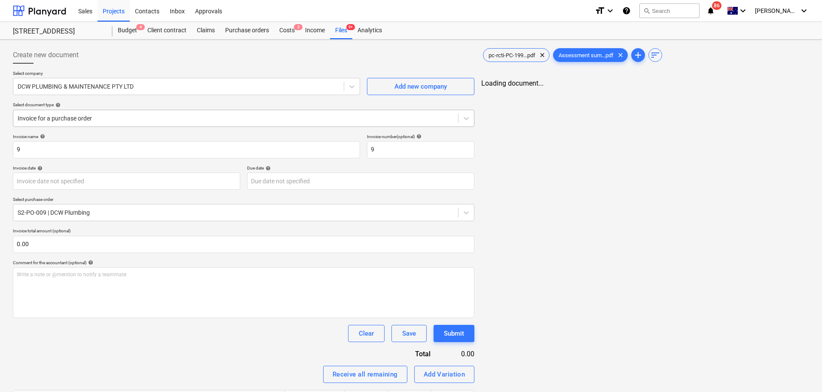
click at [236, 118] on div at bounding box center [236, 118] width 436 height 9
click at [172, 64] on div at bounding box center [244, 67] width 462 height 7
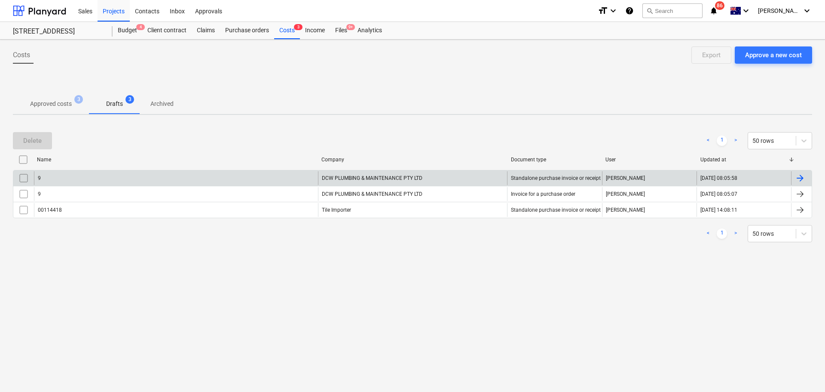
click at [797, 176] on div at bounding box center [800, 178] width 10 height 10
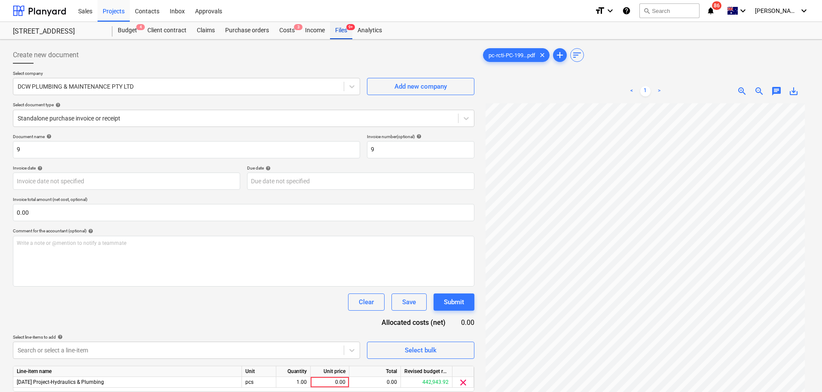
click at [333, 32] on div "Files 9+" at bounding box center [341, 30] width 22 height 17
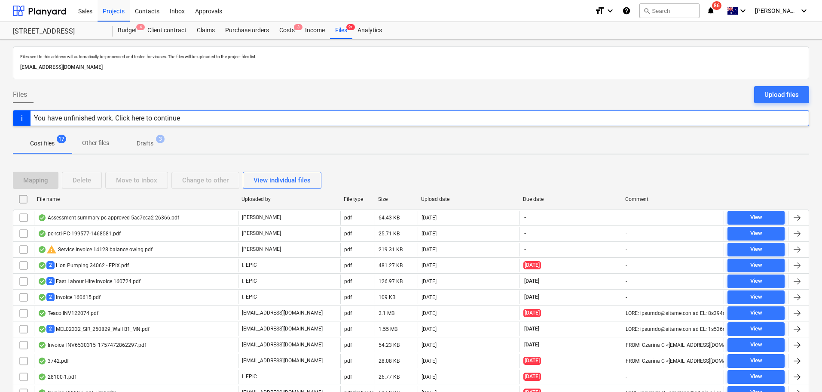
click at [254, 138] on div "Cost files 17 Other files Drafts 3" at bounding box center [411, 143] width 797 height 21
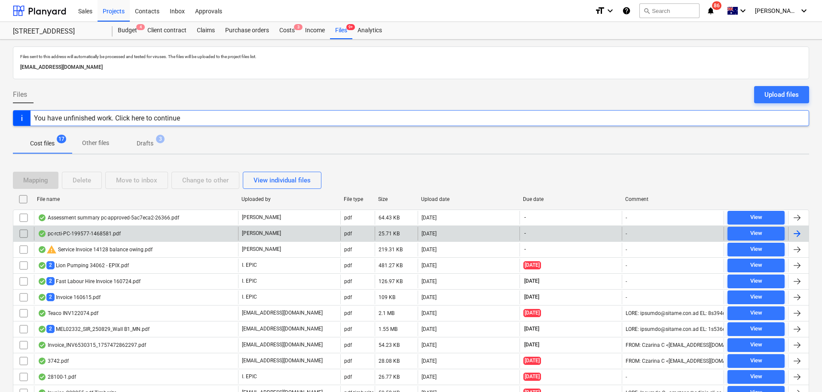
click at [136, 235] on div "pc-rcti-PC-199577-1468581.pdf" at bounding box center [136, 234] width 204 height 14
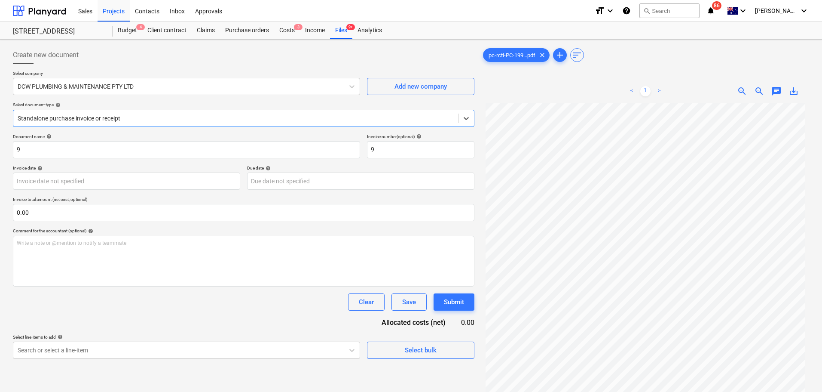
click at [177, 110] on div "Standalone purchase invoice or receipt" at bounding box center [244, 118] width 462 height 17
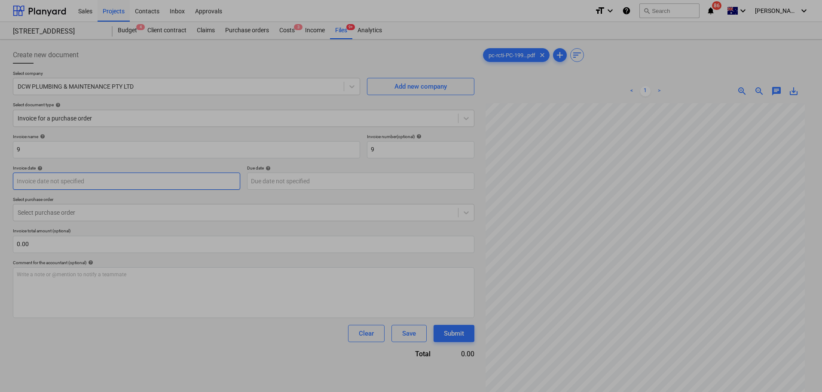
click at [90, 187] on body "Sales Projects Contacts Inbox Approvals format_size keyboard_arrow_down help se…" at bounding box center [411, 196] width 822 height 392
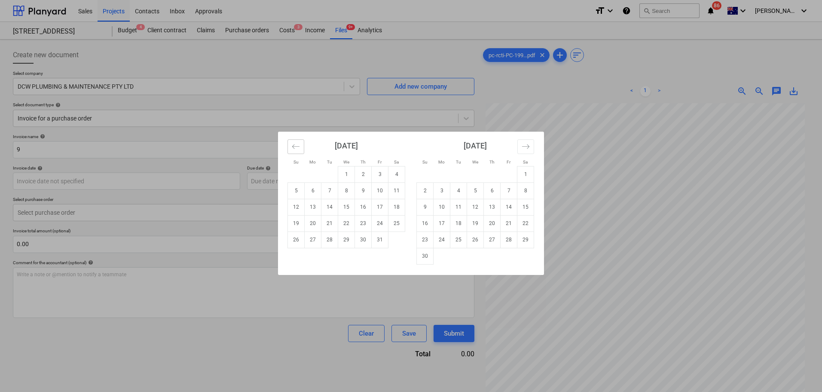
click at [298, 148] on icon "Move backward to switch to the previous month." at bounding box center [296, 146] width 8 height 8
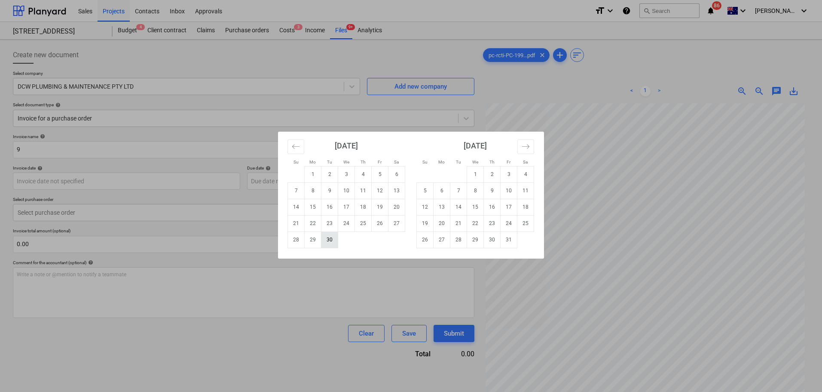
click at [322, 239] on td "30" at bounding box center [330, 239] width 17 height 16
type input "30 Sep 2025"
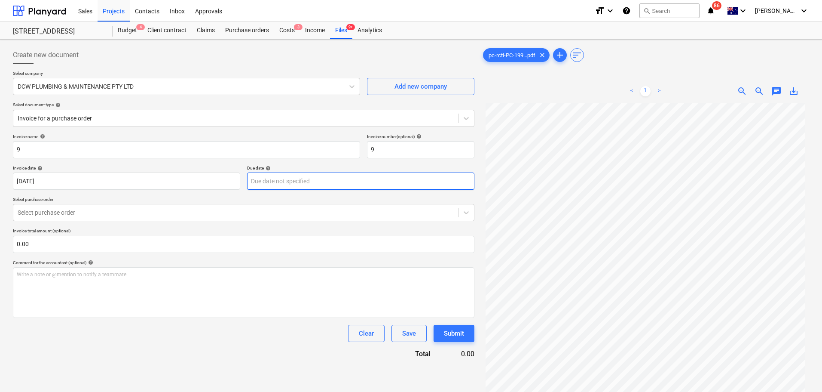
click at [262, 185] on body "Sales Projects Contacts Inbox Approvals format_size keyboard_arrow_down help se…" at bounding box center [411, 196] width 822 height 392
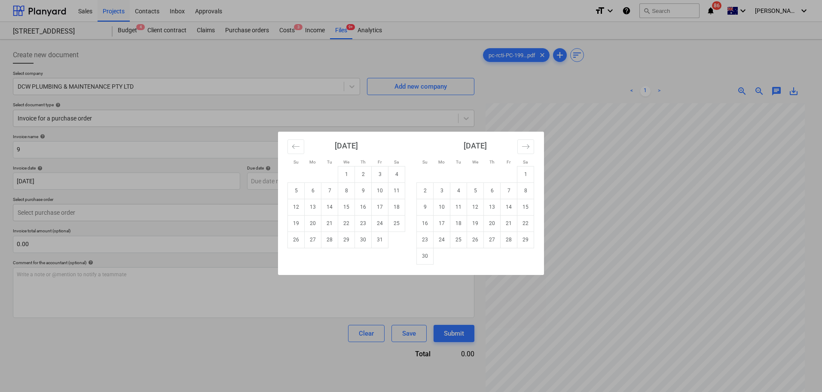
click at [225, 212] on div "Su Mo Tu We Th Fr Sa Su Mo Tu We Th Fr Sa September 2025 1 2 3 4 5 6 7 8 9 10 1…" at bounding box center [411, 196] width 822 height 392
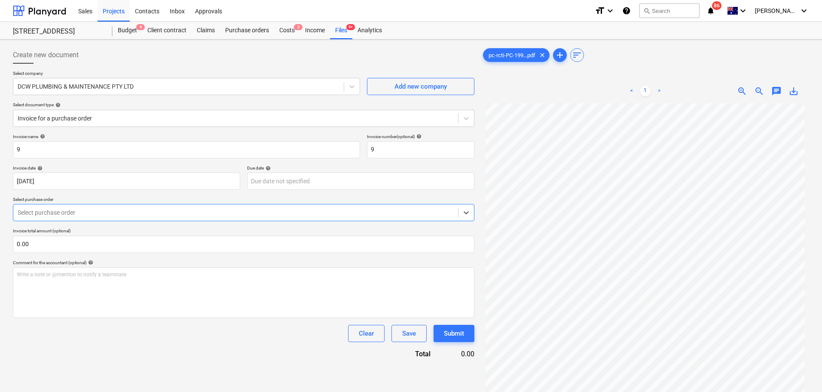
click at [224, 212] on div at bounding box center [236, 212] width 436 height 9
click at [217, 391] on div "S2-PO-009 | DCW Plumbing" at bounding box center [411, 395] width 822 height 7
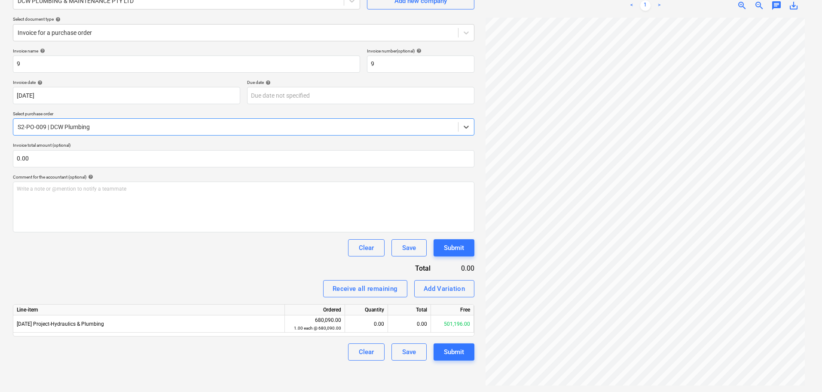
scroll to position [86, 0]
click at [453, 322] on div "501,196.00" at bounding box center [452, 323] width 43 height 17
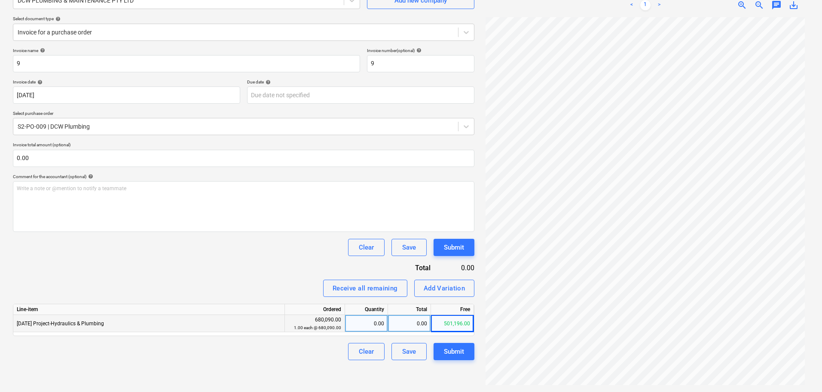
click at [401, 327] on div "0.00" at bounding box center [409, 323] width 43 height 17
type input "$121,698.50"
click at [310, 350] on div "Clear Save Submit" at bounding box center [244, 351] width 462 height 17
click at [409, 329] on div "0.00" at bounding box center [409, 323] width 43 height 17
type input "$121,698.50"
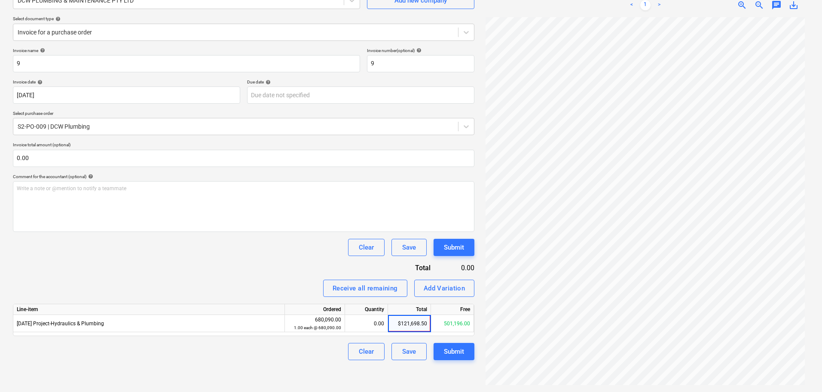
drag, startPoint x: 411, startPoint y: 323, endPoint x: 419, endPoint y: 340, distance: 18.3
click at [411, 323] on input "$121,698.50" at bounding box center [409, 323] width 43 height 17
click at [412, 326] on div "0.00" at bounding box center [409, 323] width 43 height 17
click at [399, 323] on input "$121,698.50" at bounding box center [409, 323] width 43 height 17
type input "121698.50"
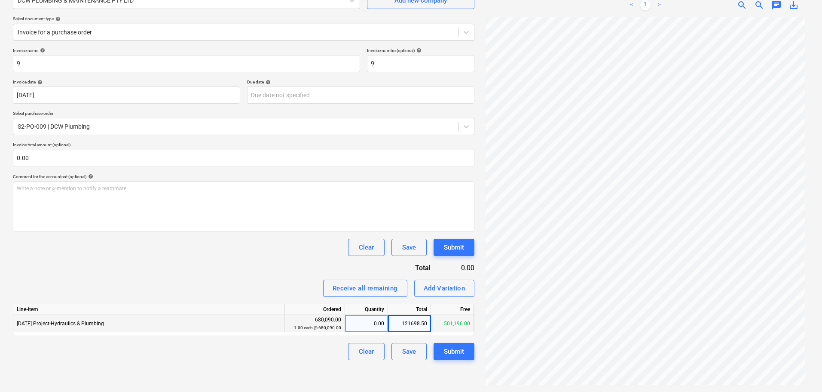
click at [450, 323] on div "501,196.00" at bounding box center [452, 323] width 43 height 17
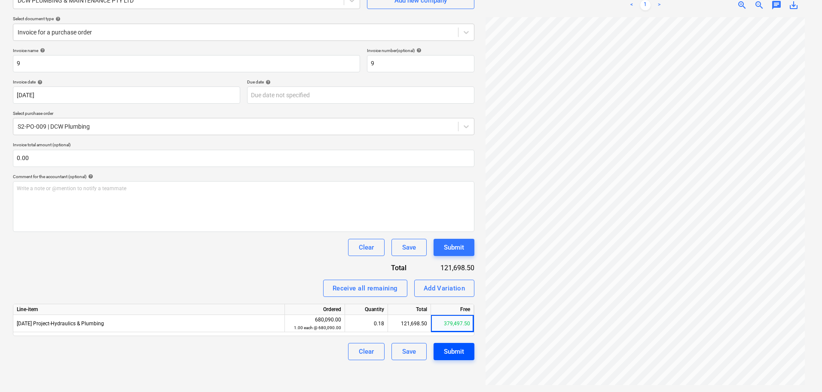
click at [459, 350] on div "Submit" at bounding box center [454, 351] width 20 height 11
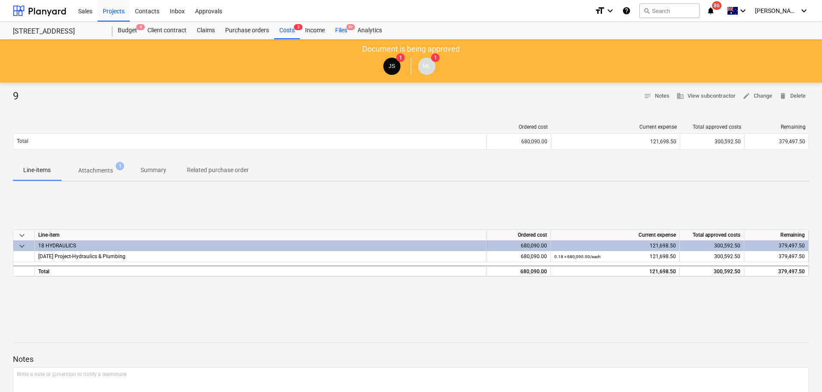
click at [340, 35] on div "Files 9+" at bounding box center [341, 30] width 22 height 17
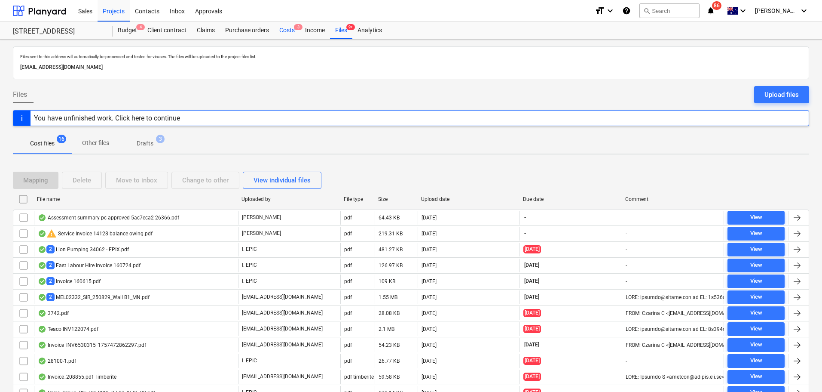
click at [282, 31] on div "Costs 3" at bounding box center [287, 30] width 26 height 17
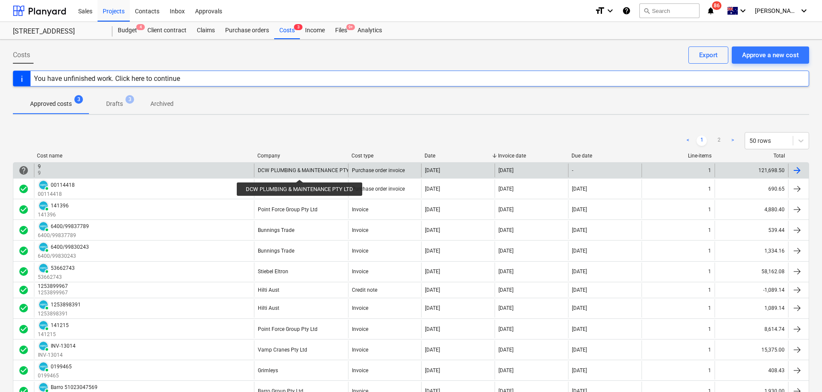
click at [301, 172] on div "DCW PLUMBING & MAINTENANCE PTY LTD" at bounding box center [308, 170] width 101 height 6
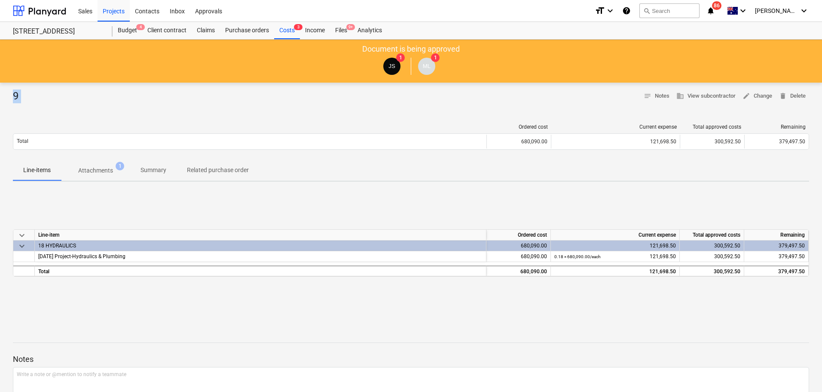
drag, startPoint x: 12, startPoint y: 95, endPoint x: 49, endPoint y: 104, distance: 37.5
click at [49, 104] on div "9 notes Notes business View subcontractor edit Change delete Delete Ordered cos…" at bounding box center [411, 267] width 822 height 369
click at [750, 99] on span "edit Change" at bounding box center [758, 96] width 30 height 10
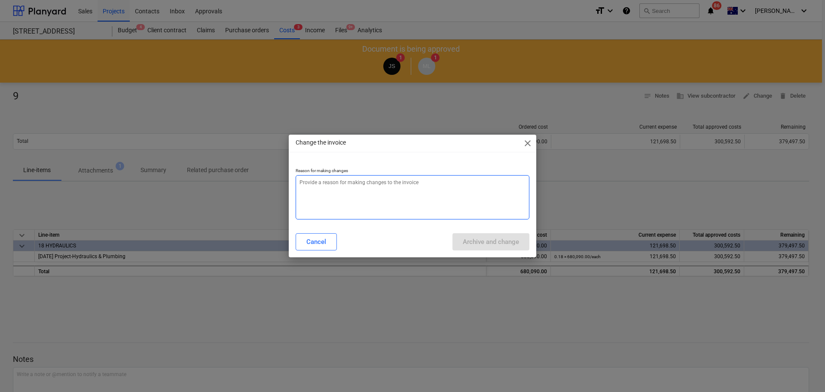
click at [323, 204] on textarea at bounding box center [413, 197] width 234 height 44
type textarea "f"
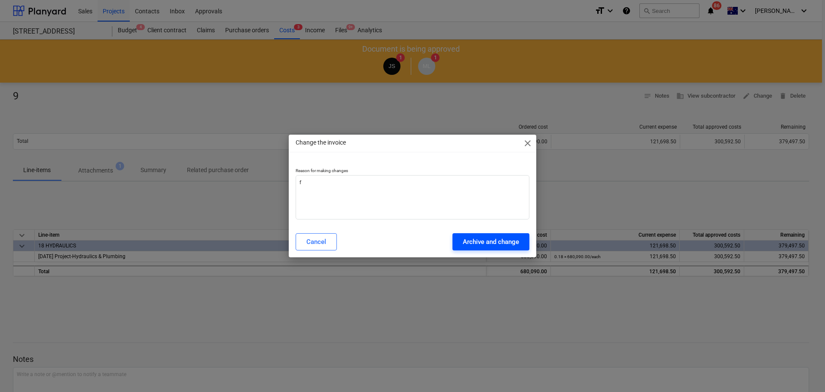
click at [458, 236] on button "Archive and change" at bounding box center [491, 241] width 77 height 17
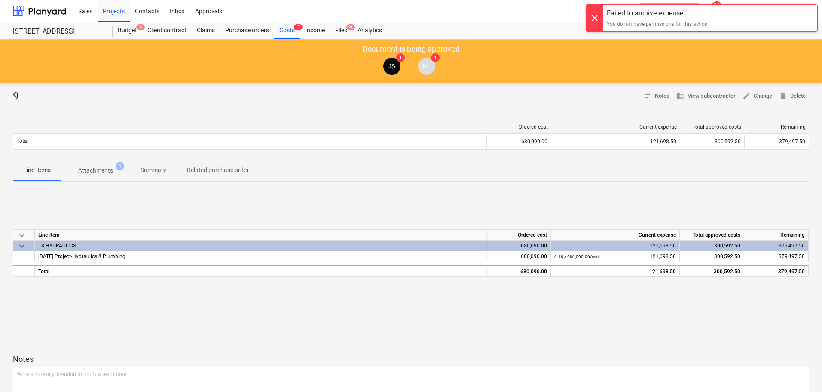
click at [115, 170] on span "Attachments 1" at bounding box center [95, 170] width 49 height 9
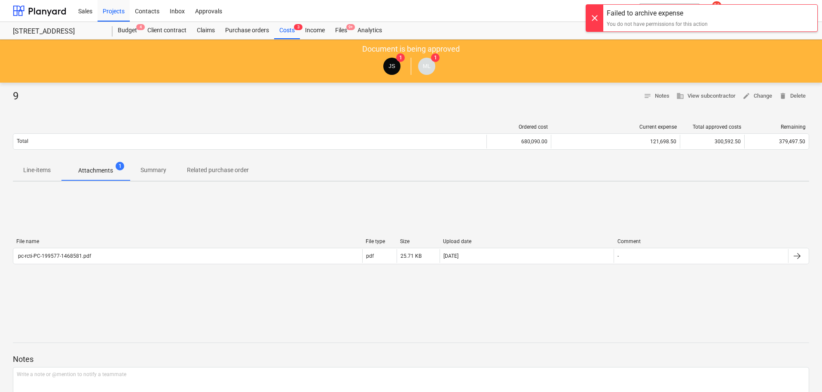
click at [144, 168] on p "Summary" at bounding box center [154, 170] width 26 height 9
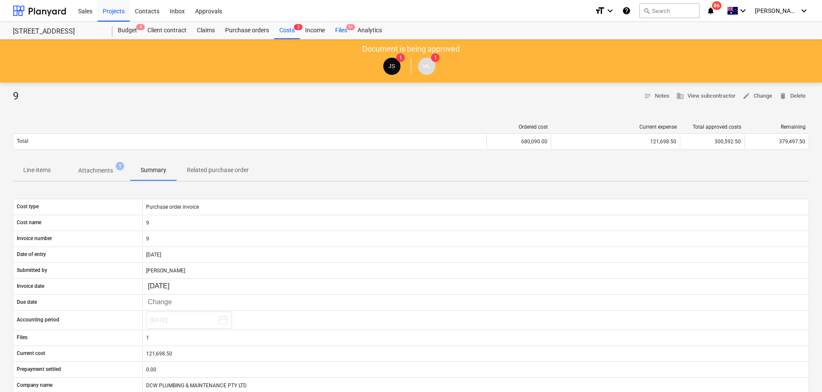
click at [338, 29] on div "Files 9+" at bounding box center [341, 30] width 22 height 17
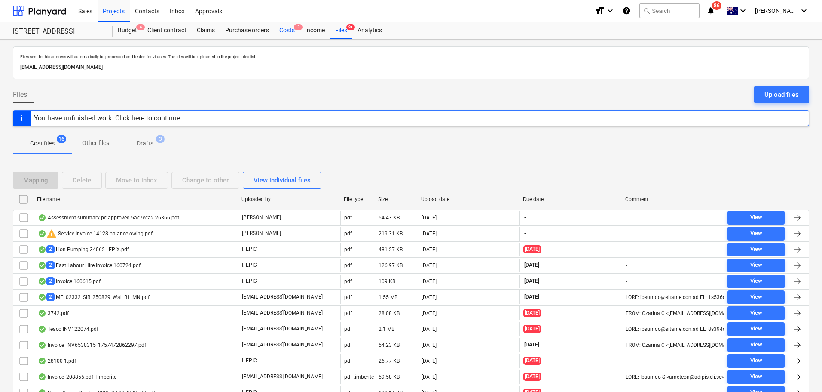
click at [290, 29] on div "Costs 3" at bounding box center [287, 30] width 26 height 17
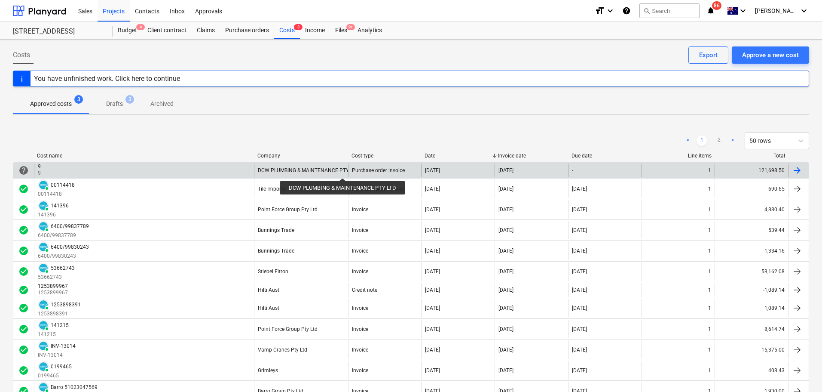
click at [343, 170] on div "DCW PLUMBING & MAINTENANCE PTY LTD" at bounding box center [308, 170] width 101 height 6
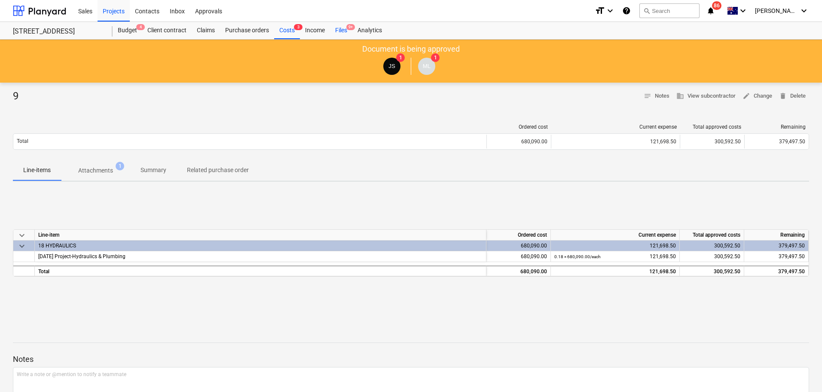
click at [339, 28] on div "Files 9+" at bounding box center [341, 30] width 22 height 17
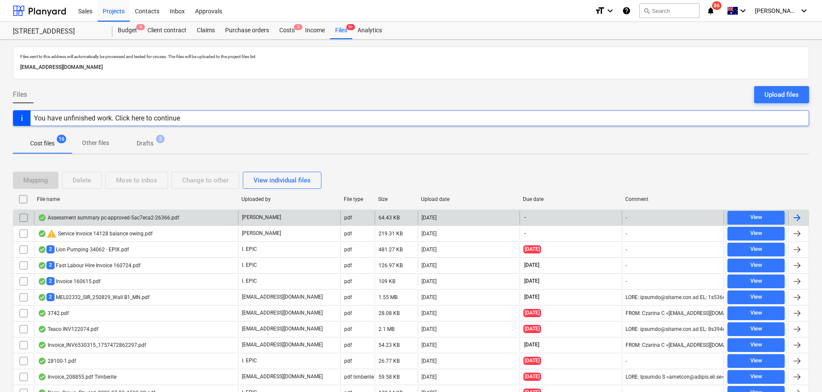
click at [162, 220] on div "Assessment summary pc-approved-5ac7eca2-26366.pdf" at bounding box center [108, 217] width 141 height 7
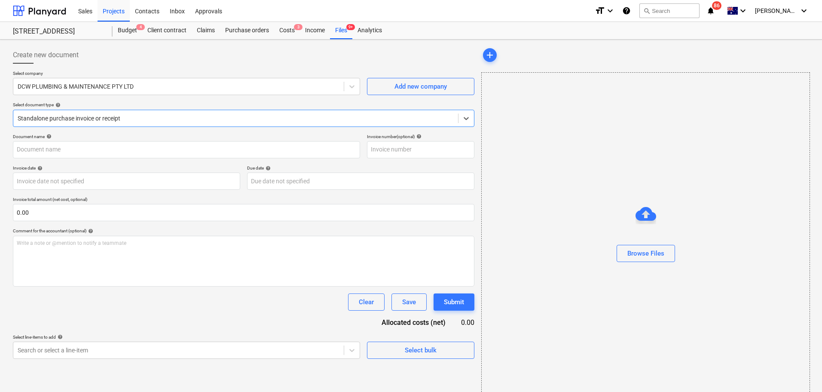
type input "Assessment summary pc-approved-5ac7eca2-26366.pdf"
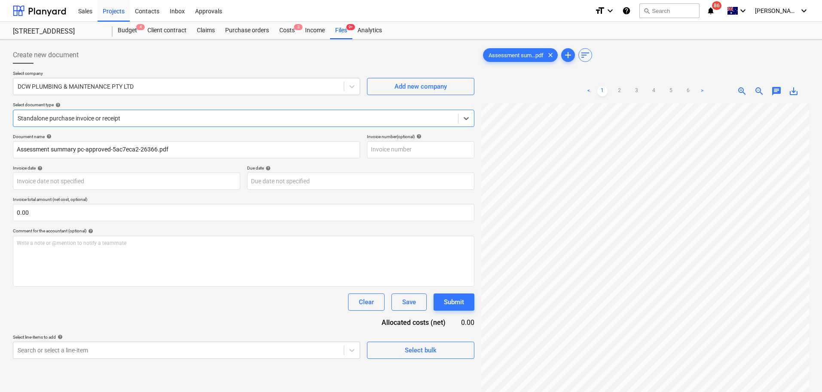
click at [165, 120] on div at bounding box center [236, 118] width 436 height 9
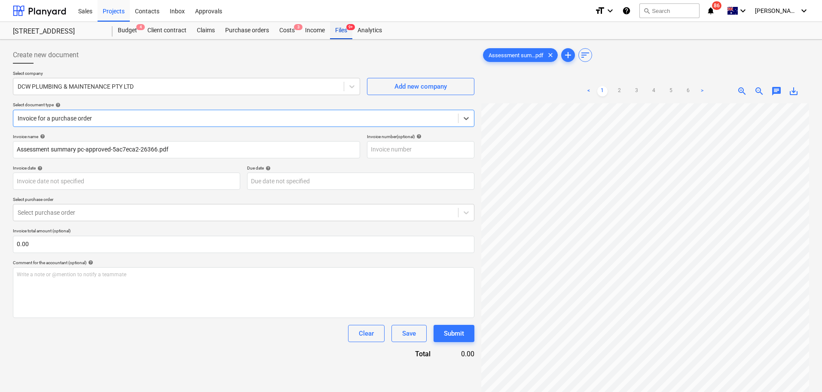
click at [345, 27] on div "Files 9+" at bounding box center [341, 30] width 22 height 17
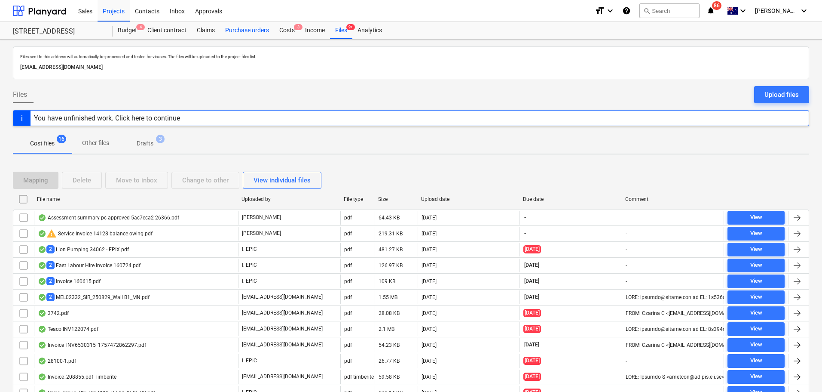
click at [232, 34] on div "Purchase orders" at bounding box center [247, 30] width 54 height 17
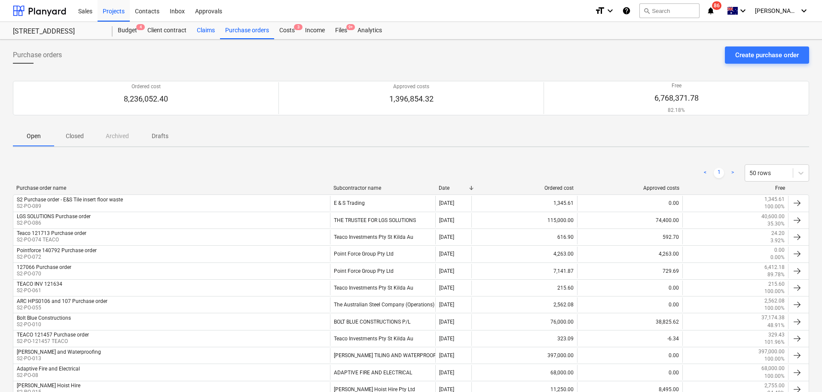
click at [208, 26] on div "Claims" at bounding box center [206, 30] width 28 height 17
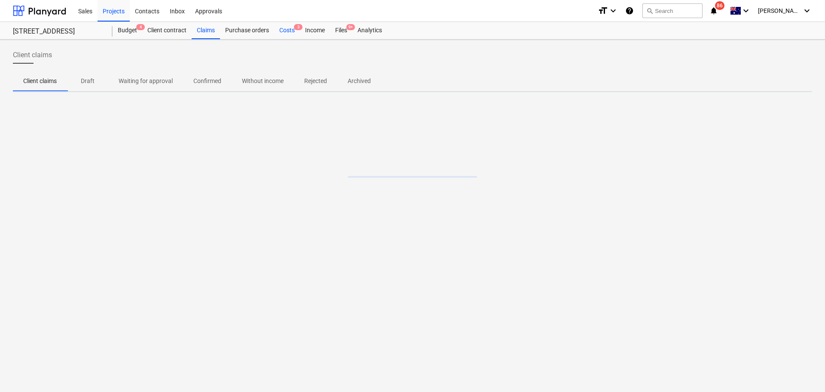
click at [290, 27] on div "Costs 3" at bounding box center [287, 30] width 26 height 17
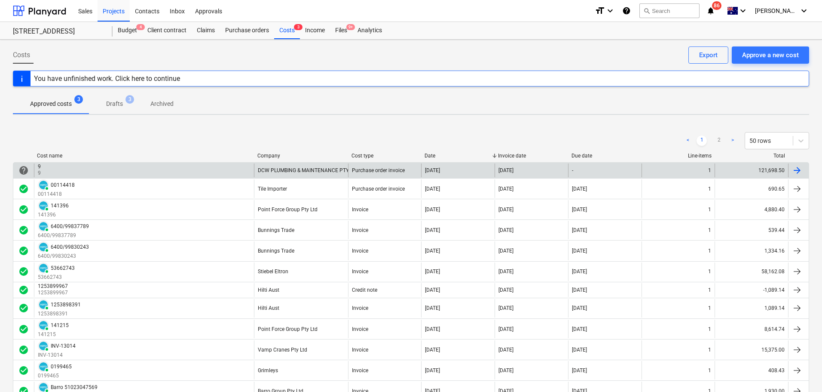
click at [188, 171] on div "9 9" at bounding box center [144, 170] width 220 height 14
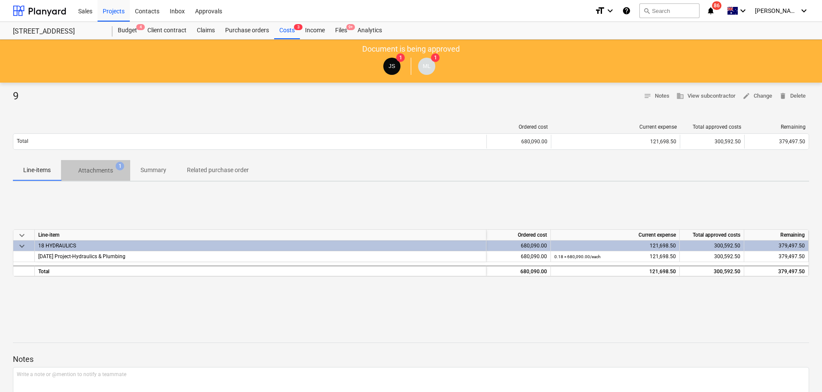
click at [100, 165] on span "Attachments 1" at bounding box center [95, 170] width 69 height 15
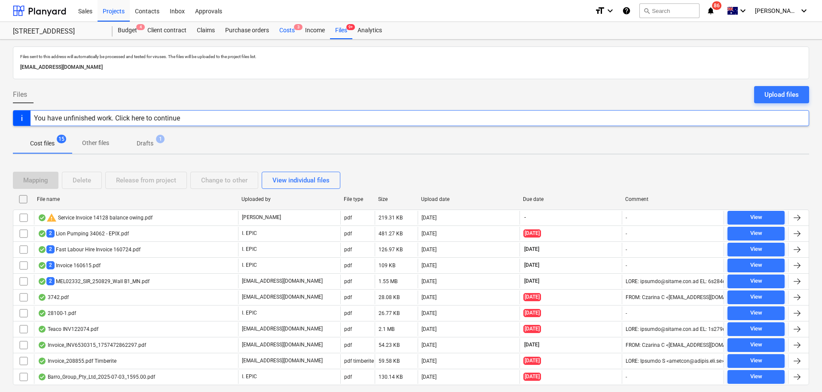
click at [296, 30] on span "3" at bounding box center [298, 27] width 9 height 6
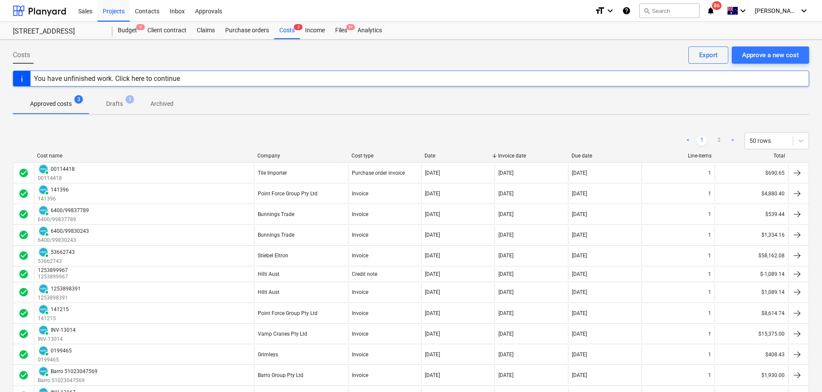
scroll to position [788, 0]
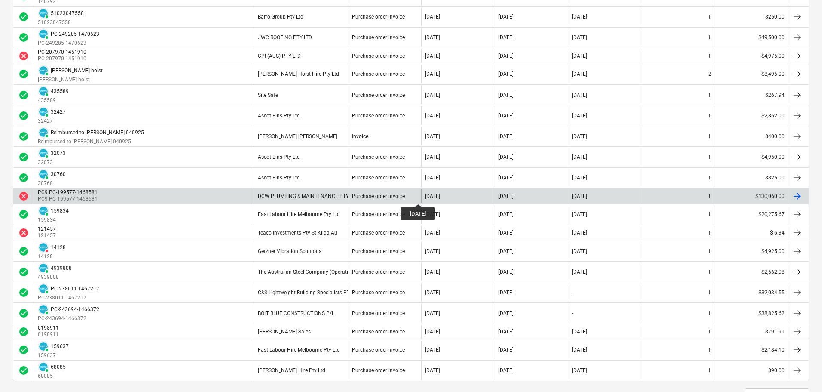
click at [426, 196] on div "13 Sep 2025" at bounding box center [432, 196] width 15 height 6
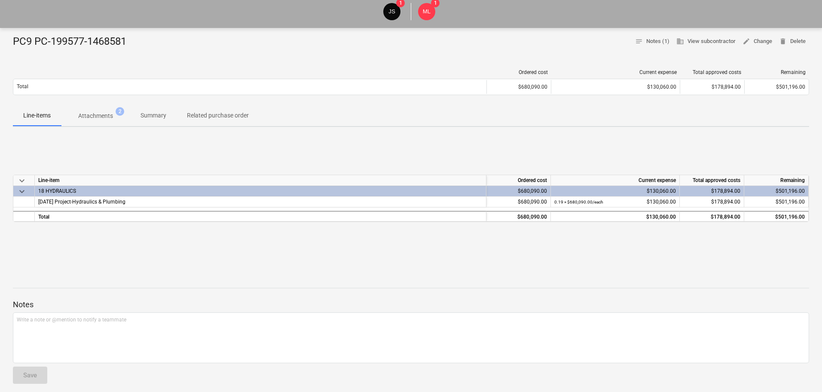
scroll to position [56, 0]
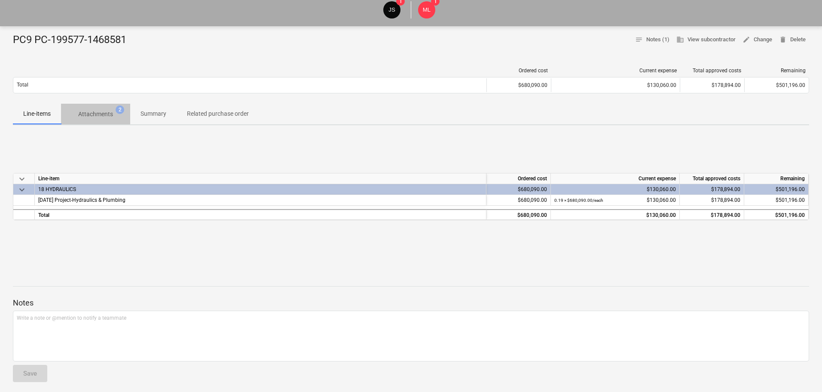
click at [93, 118] on p "Attachments" at bounding box center [95, 114] width 35 height 9
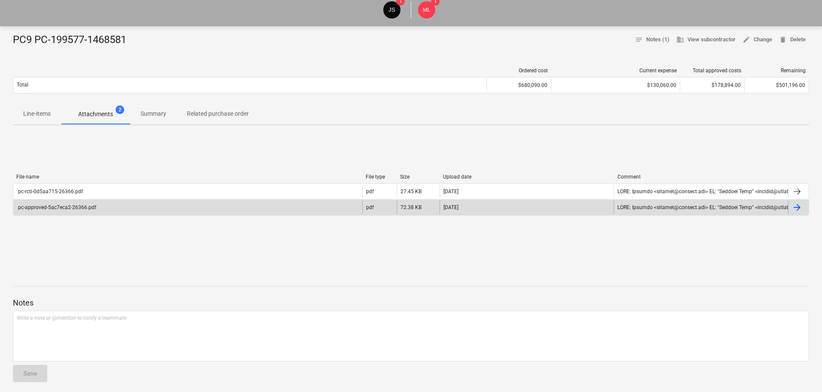
click at [480, 212] on div "[DATE]" at bounding box center [527, 207] width 175 height 14
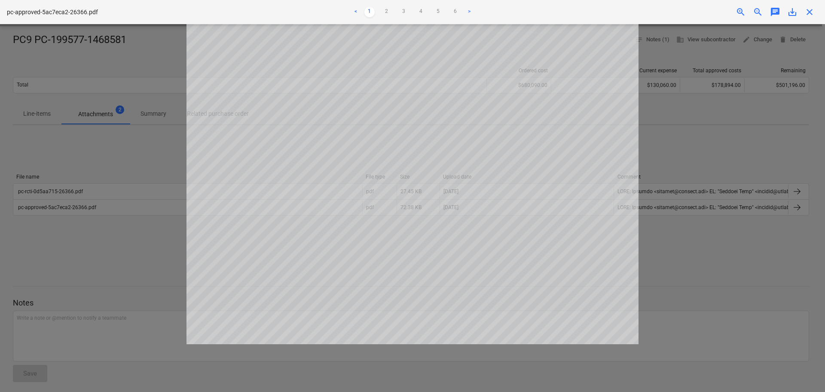
click at [763, 147] on div at bounding box center [412, 208] width 825 height 368
click at [813, 16] on span "close" at bounding box center [810, 12] width 10 height 10
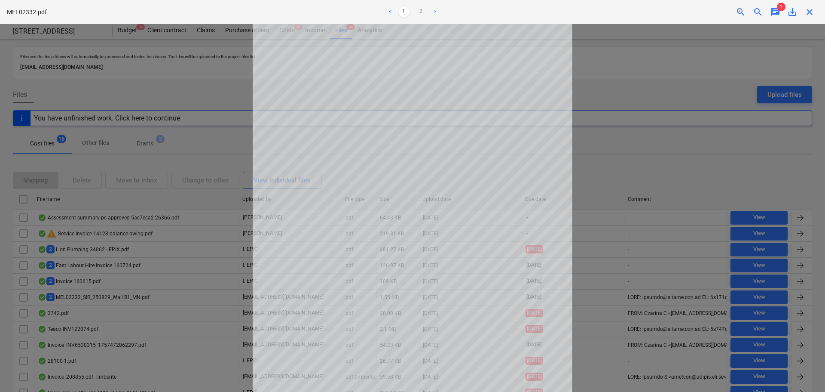
scroll to position [86, 0]
click at [617, 169] on div at bounding box center [412, 208] width 825 height 368
click at [48, 40] on div at bounding box center [412, 208] width 825 height 368
